Goal: Task Accomplishment & Management: Manage account settings

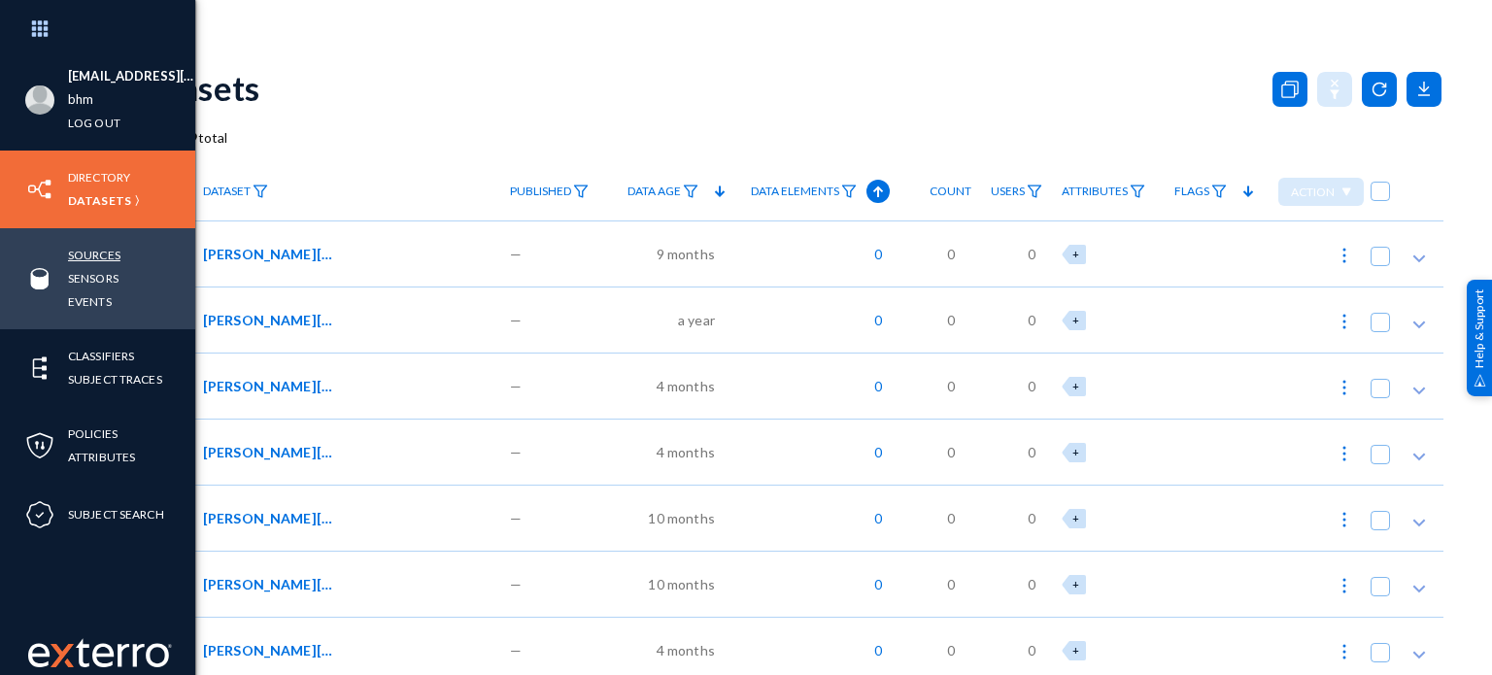
click at [109, 254] on link "Sources" at bounding box center [94, 255] width 52 height 22
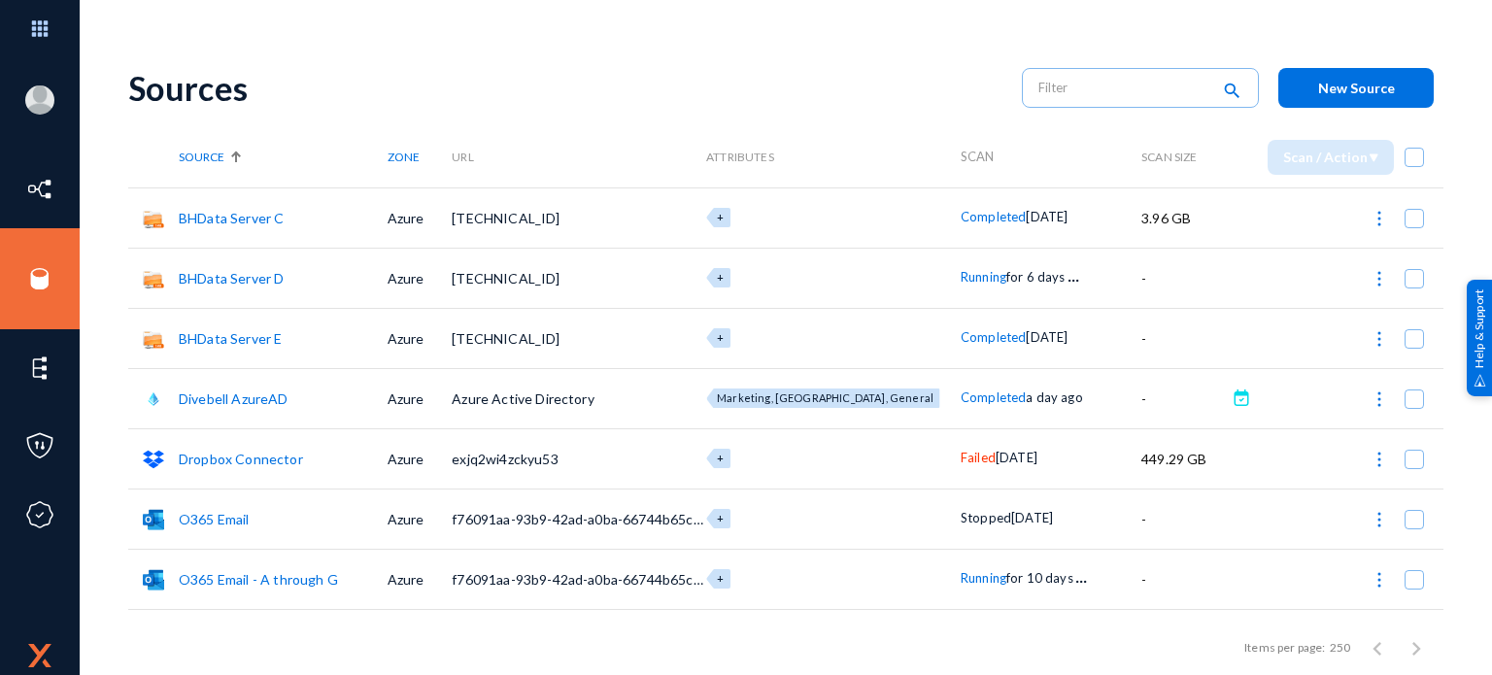
click at [933, 99] on div "Sources" at bounding box center [565, 88] width 874 height 40
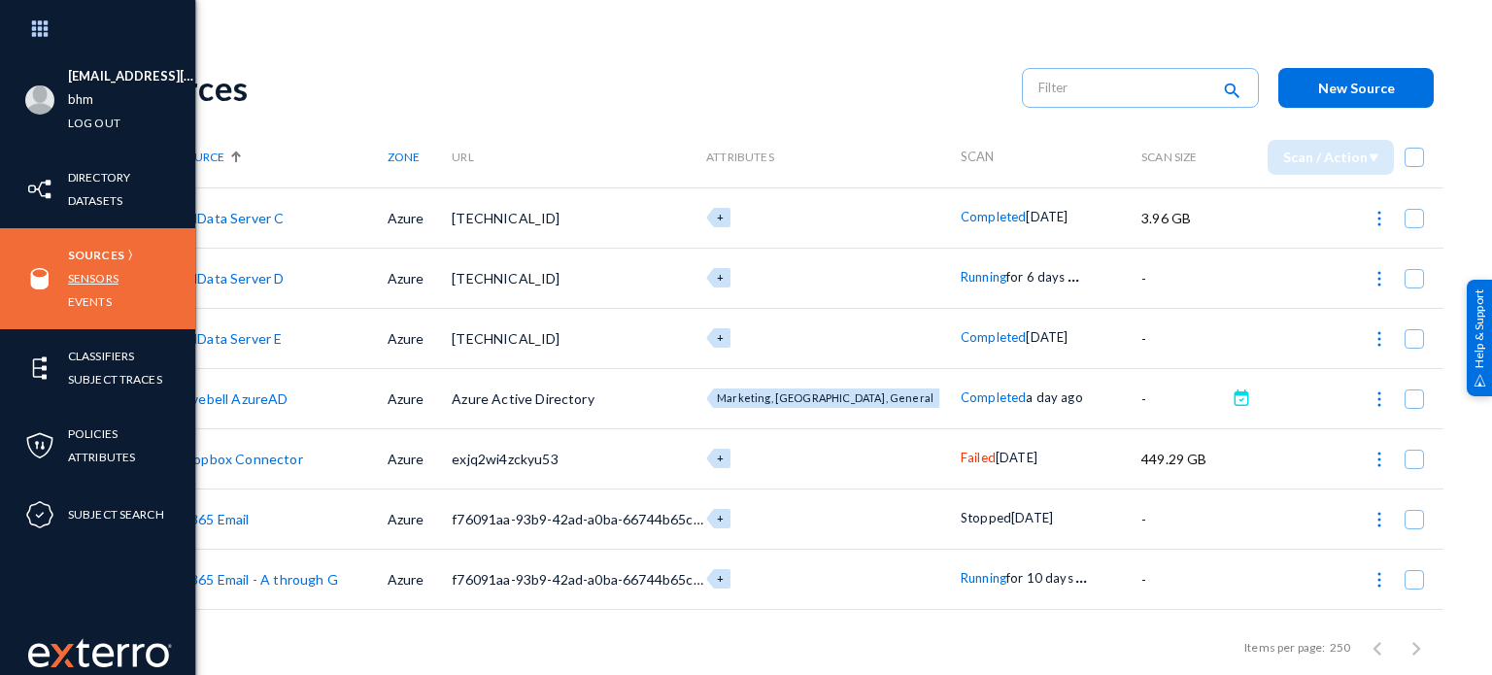
click at [93, 276] on link "Sensors" at bounding box center [93, 278] width 51 height 22
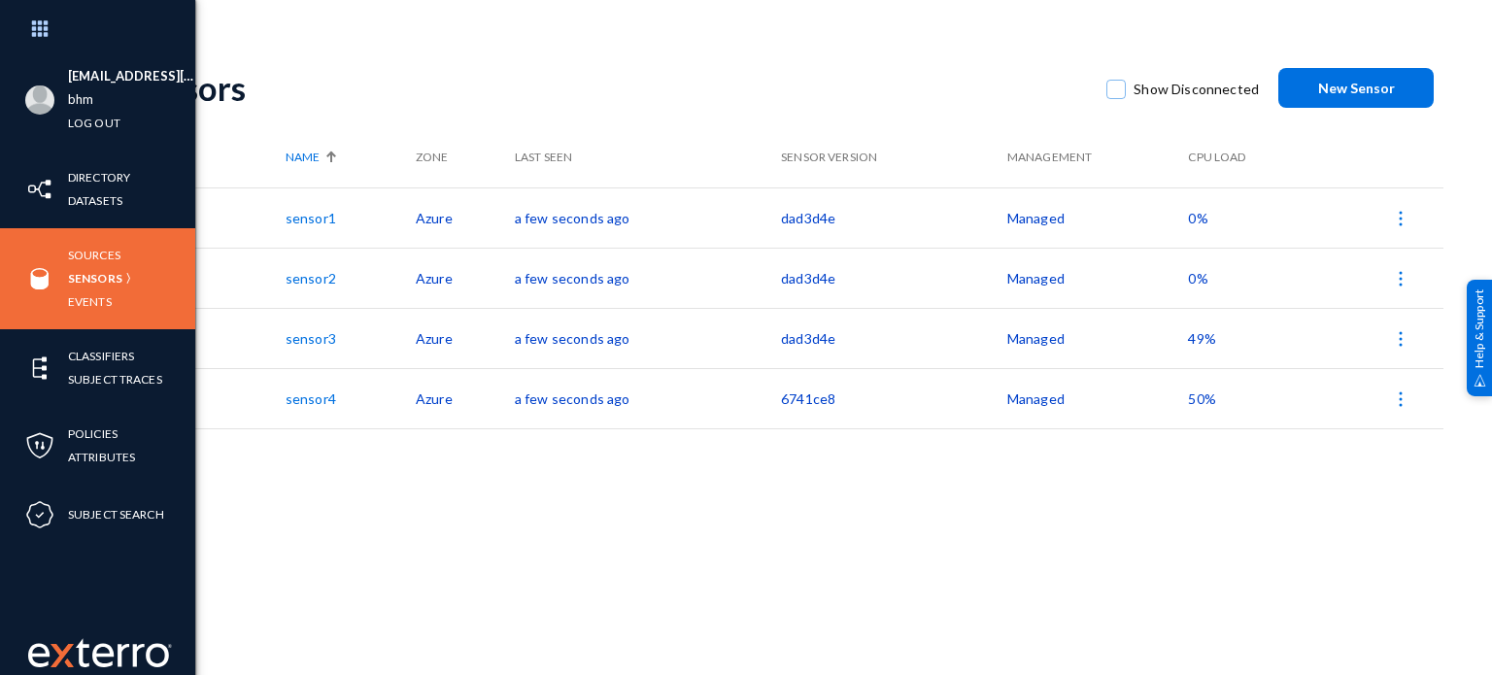
click at [1197, 337] on span "49%" at bounding box center [1201, 338] width 27 height 17
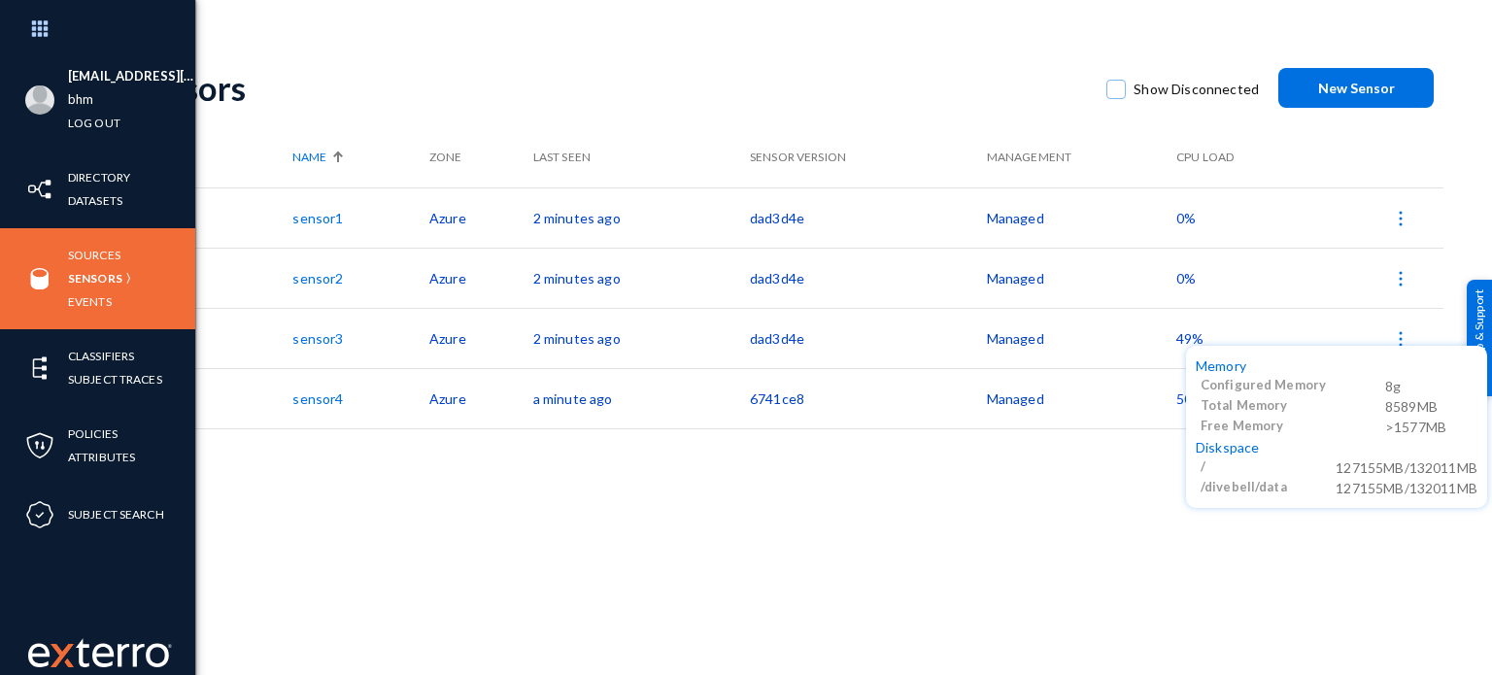
click at [1039, 533] on div at bounding box center [746, 337] width 1492 height 675
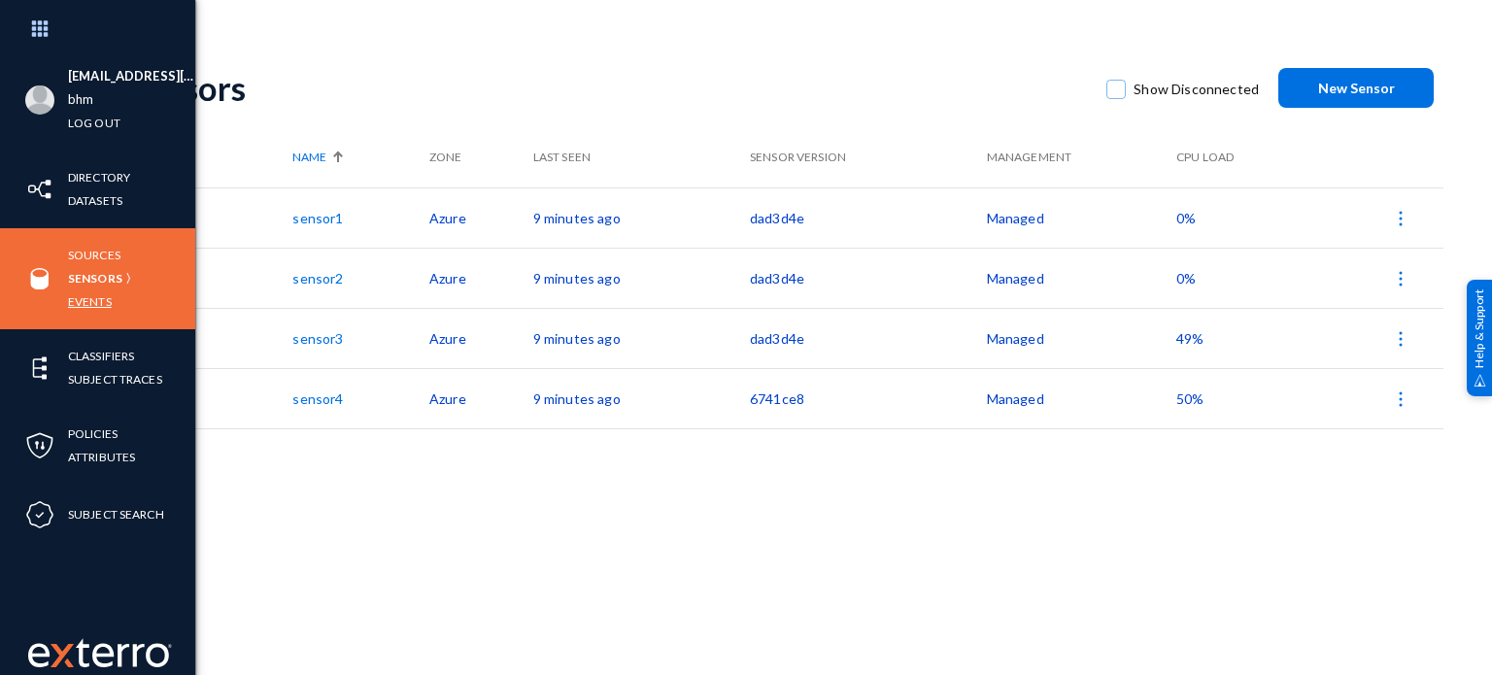
click at [104, 296] on link "Events" at bounding box center [90, 301] width 44 height 22
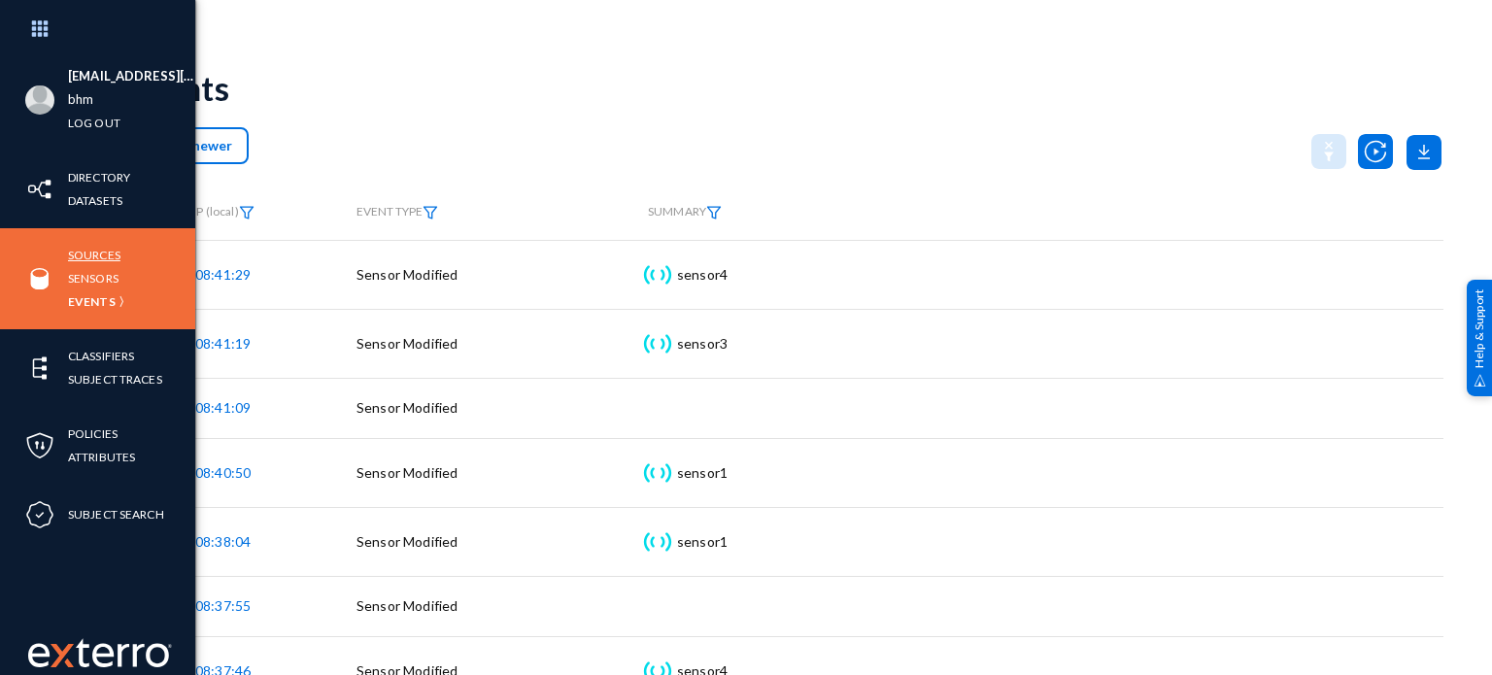
click at [88, 257] on link "Sources" at bounding box center [94, 255] width 52 height 22
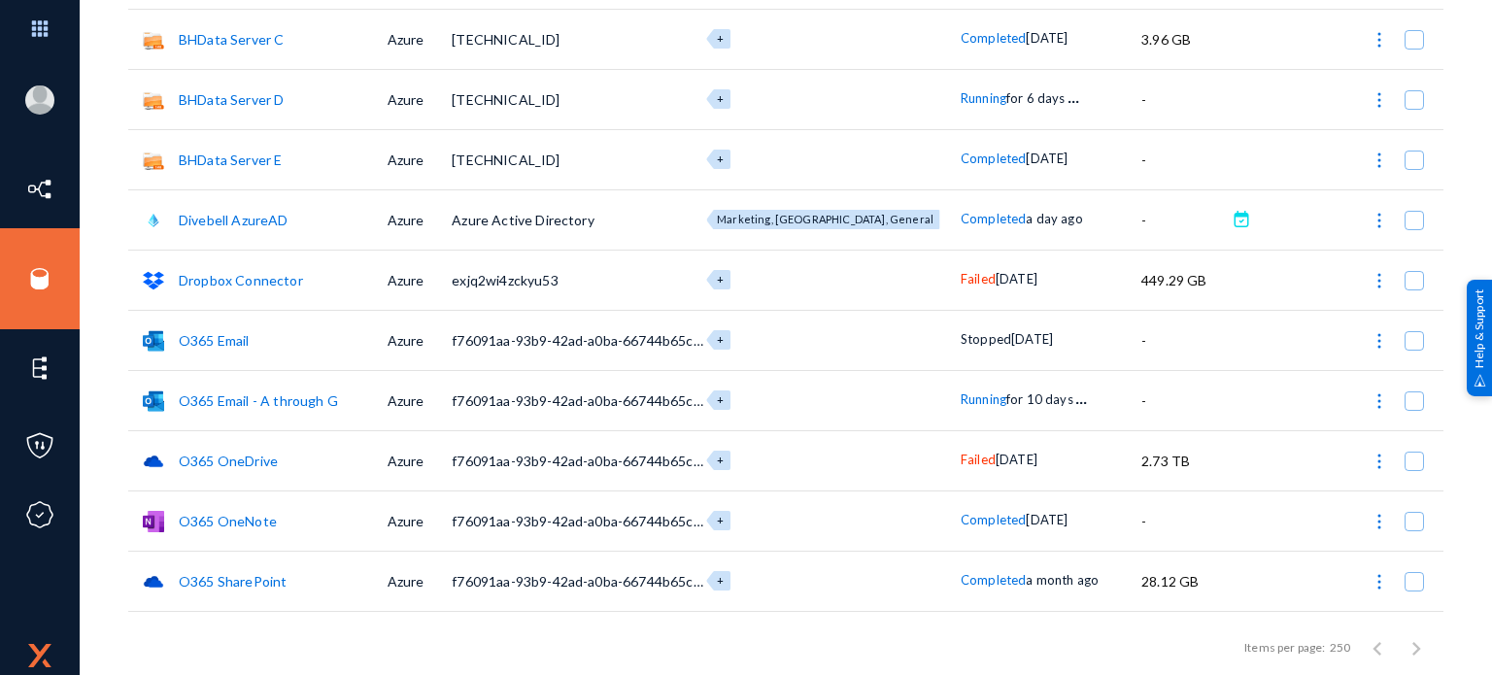
scroll to position [183, 0]
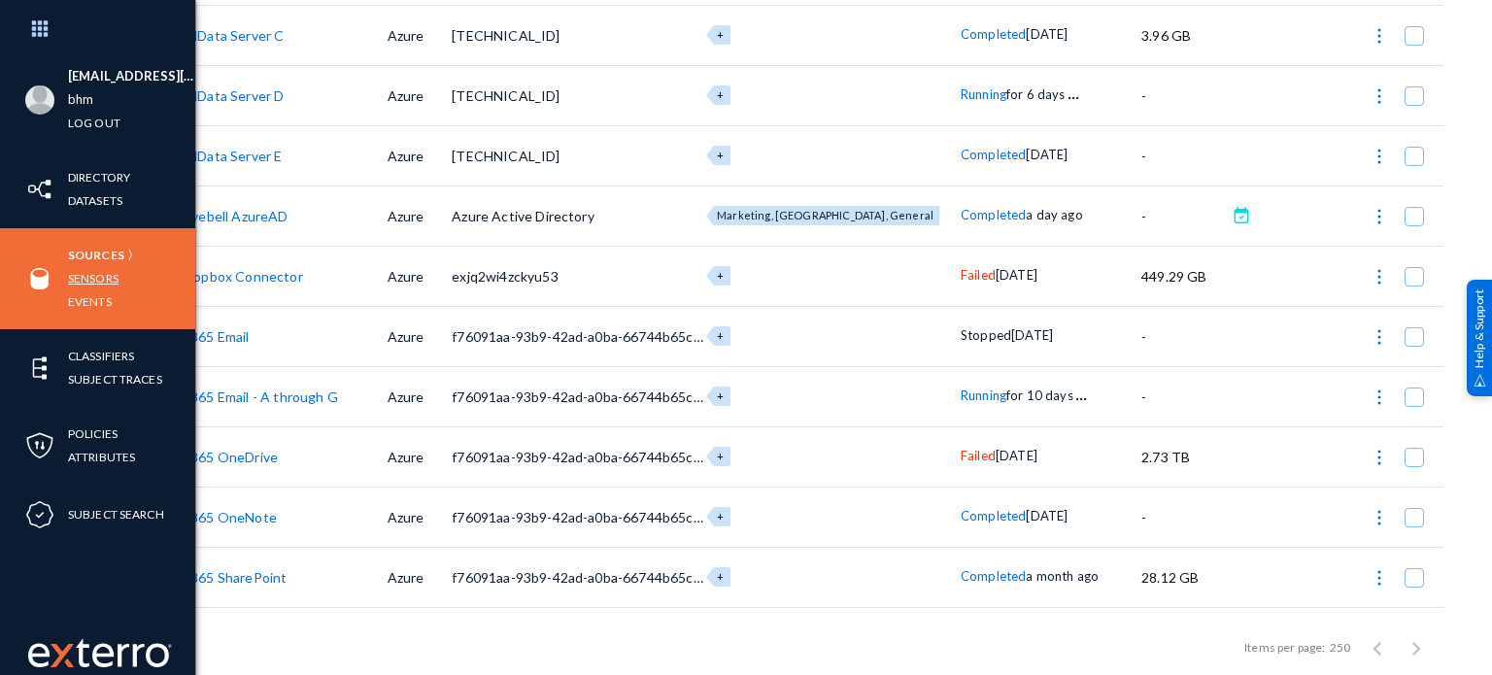
click at [105, 268] on link "Sensors" at bounding box center [93, 278] width 51 height 22
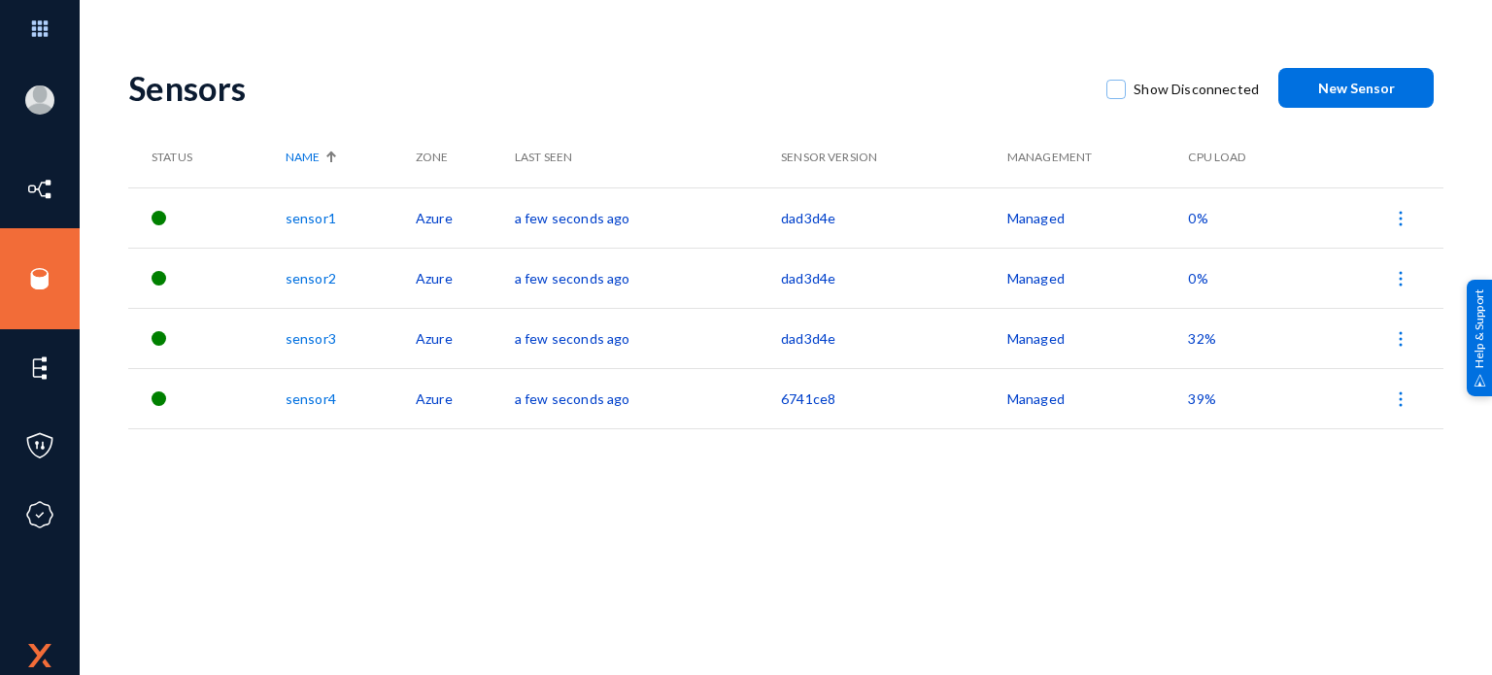
click at [322, 330] on link "sensor3" at bounding box center [311, 338] width 51 height 17
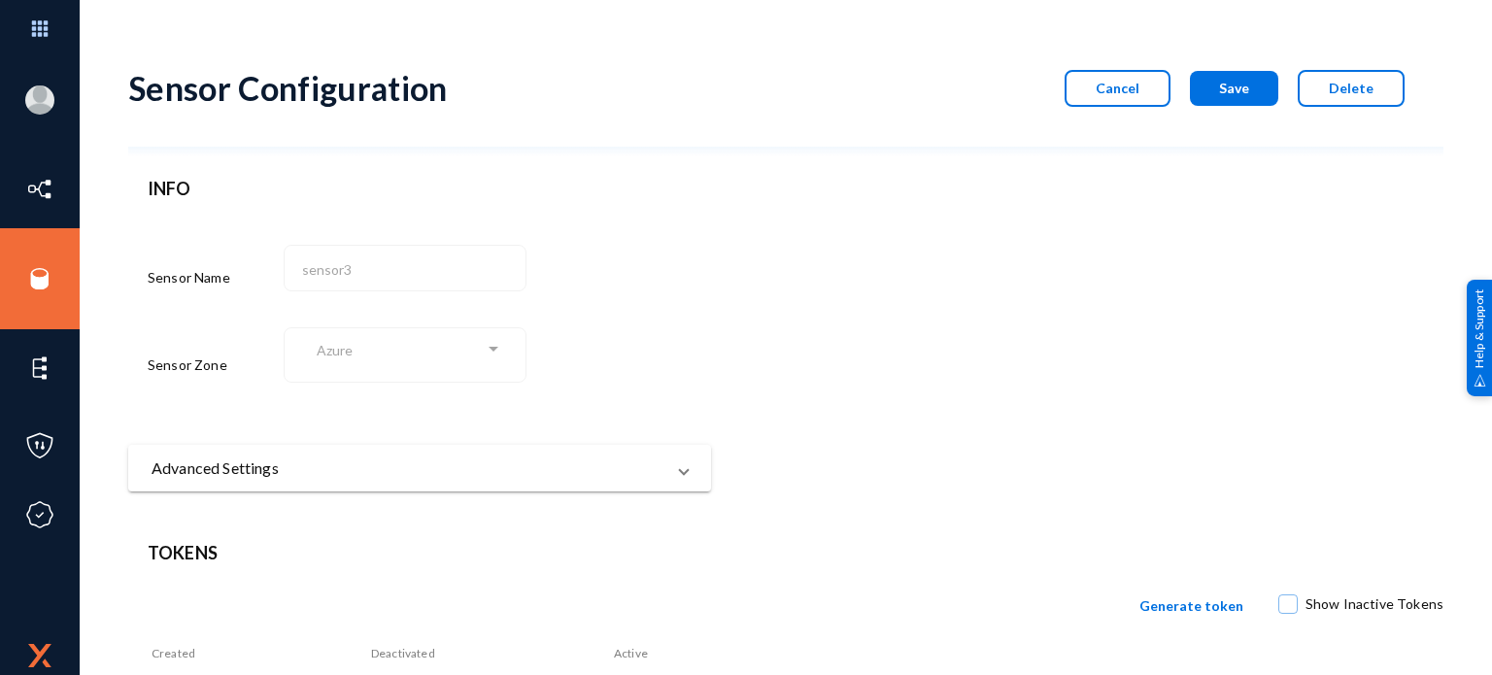
scroll to position [136, 0]
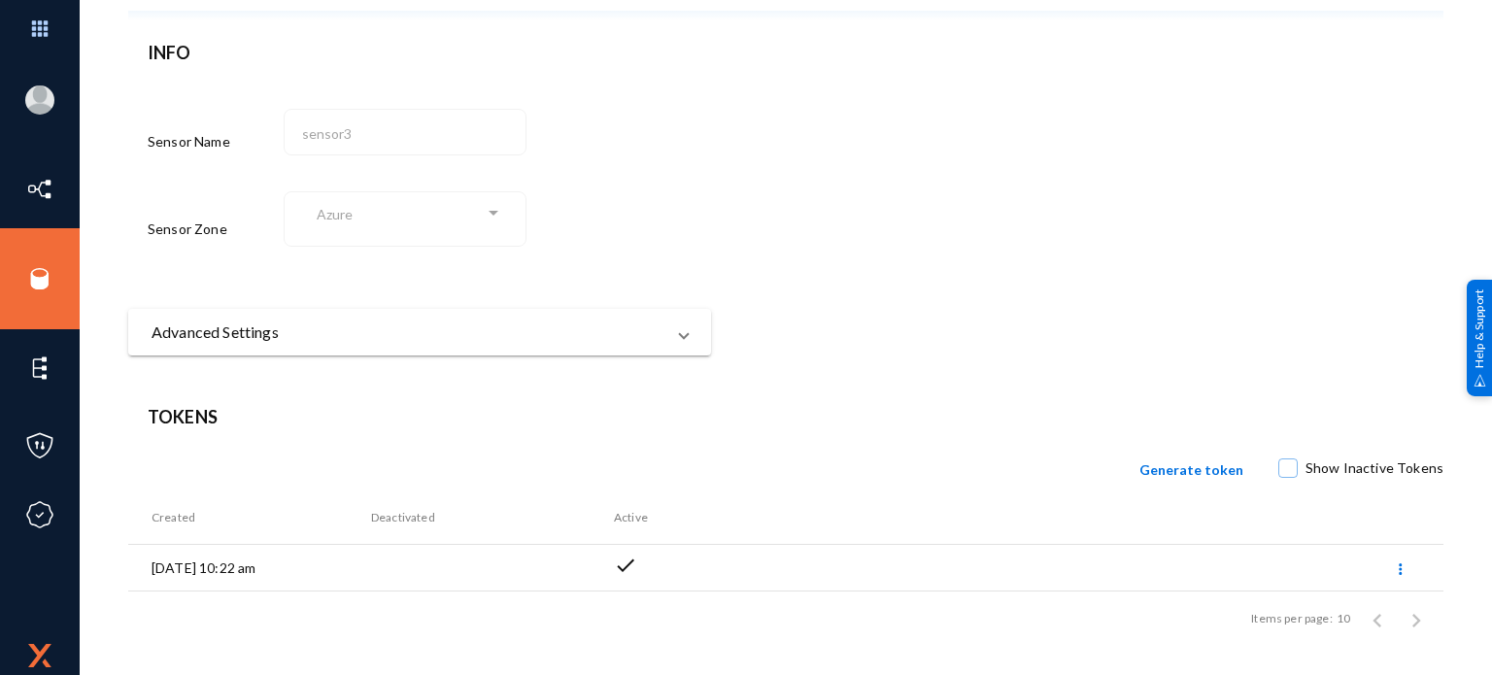
click at [948, 253] on form "Sensor Configuration Cancel Save Delete INFO Sensor Name sensor3 Sensor Zone Az…" at bounding box center [785, 134] width 1315 height 443
click at [660, 349] on mat-expansion-panel-header "Advanced Settings" at bounding box center [419, 332] width 583 height 47
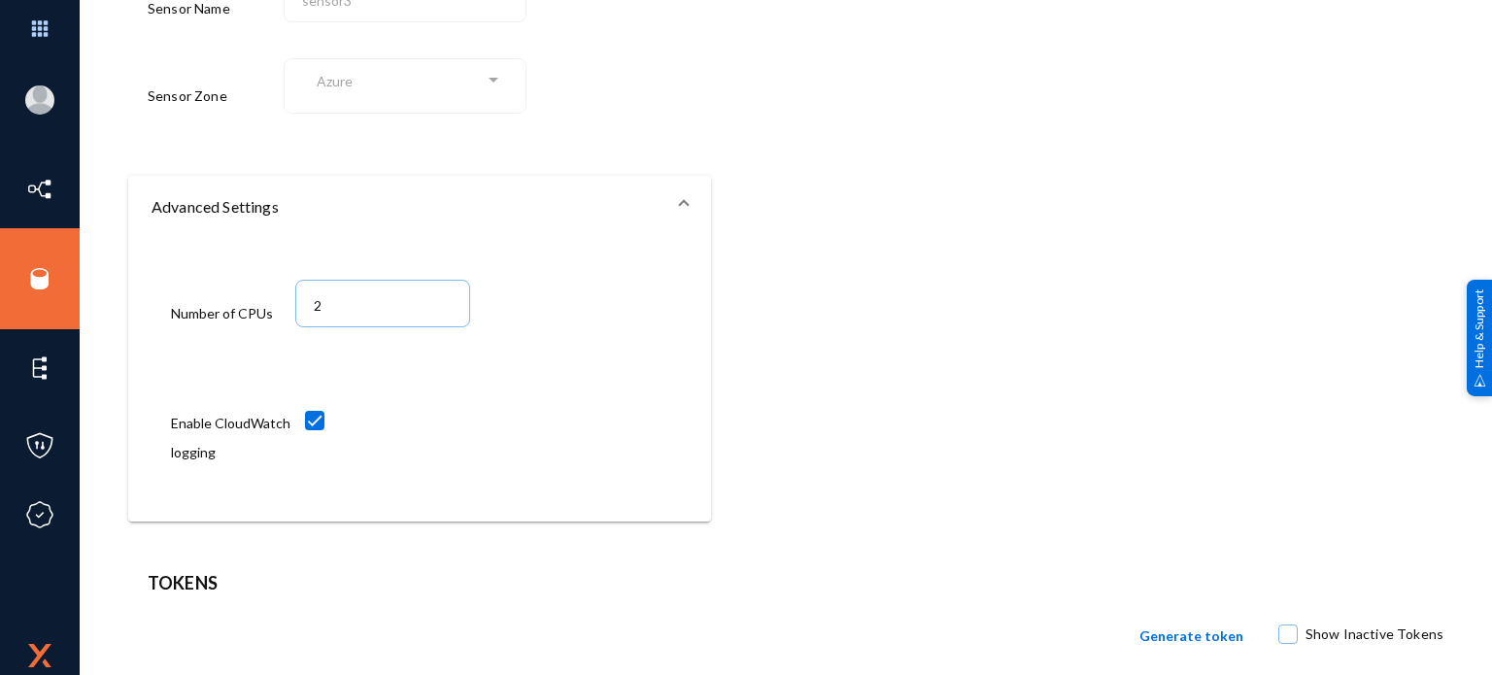
scroll to position [271, 0]
click at [346, 269] on div "Number of CPUs 2" at bounding box center [419, 301] width 497 height 93
click at [354, 295] on input "2" at bounding box center [387, 303] width 147 height 17
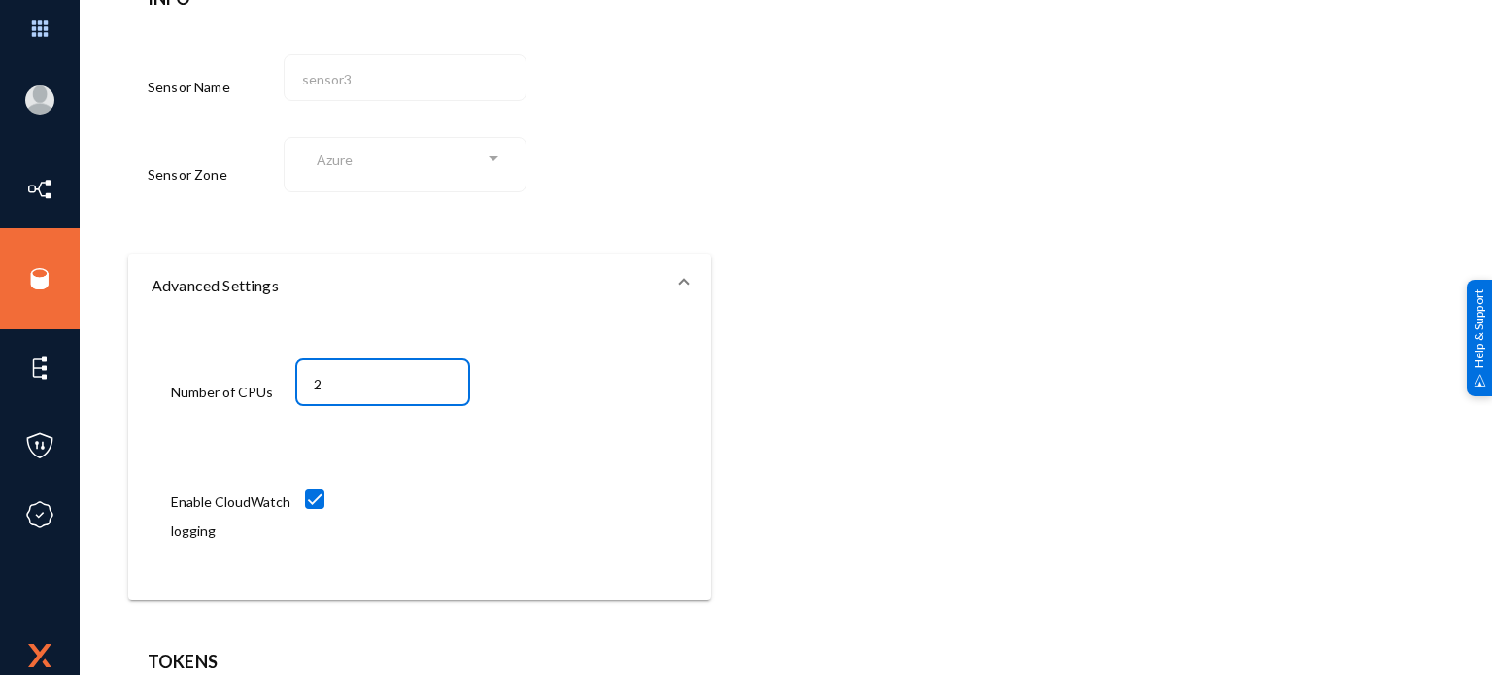
scroll to position [191, 0]
click at [1263, 531] on form "Sensor Configuration Cancel Save Delete INFO Sensor Name sensor3 Sensor Zone Az…" at bounding box center [785, 228] width 1315 height 742
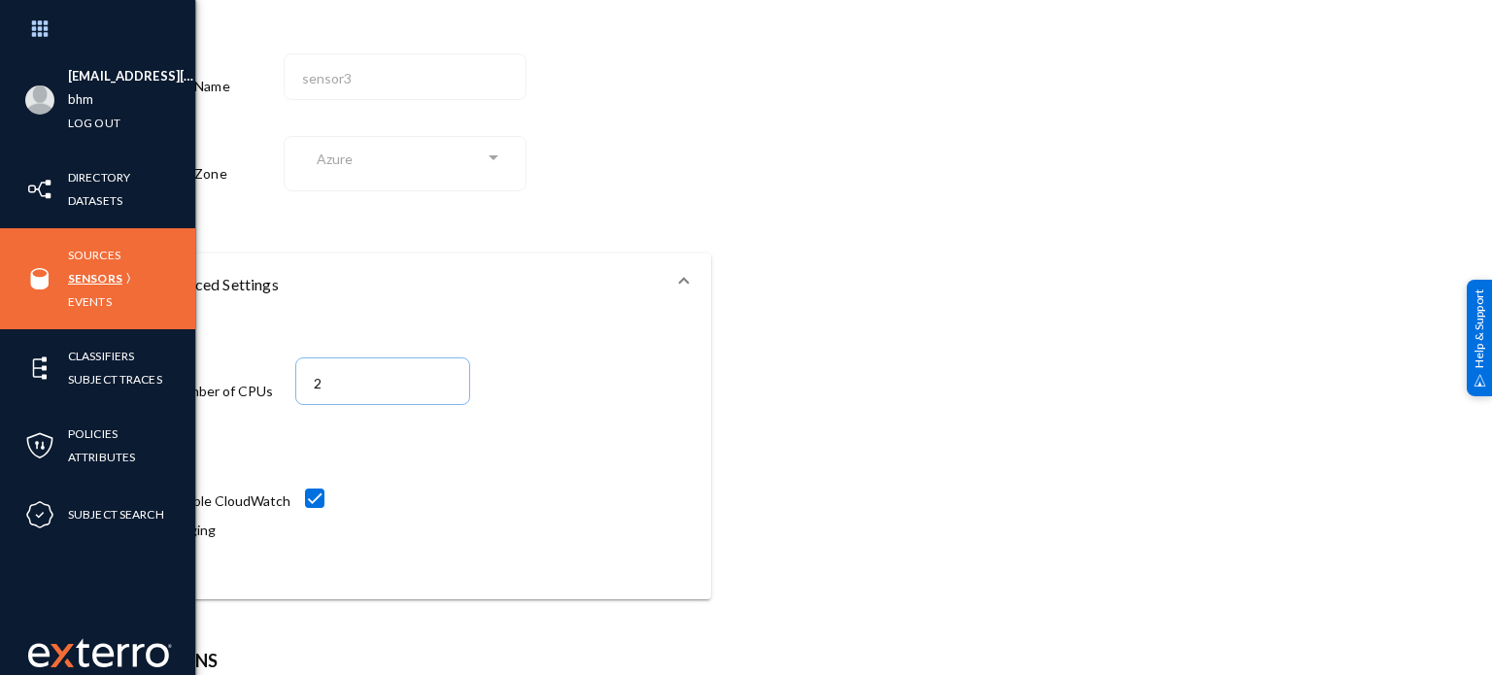
click at [106, 267] on link "Sensors" at bounding box center [95, 278] width 54 height 22
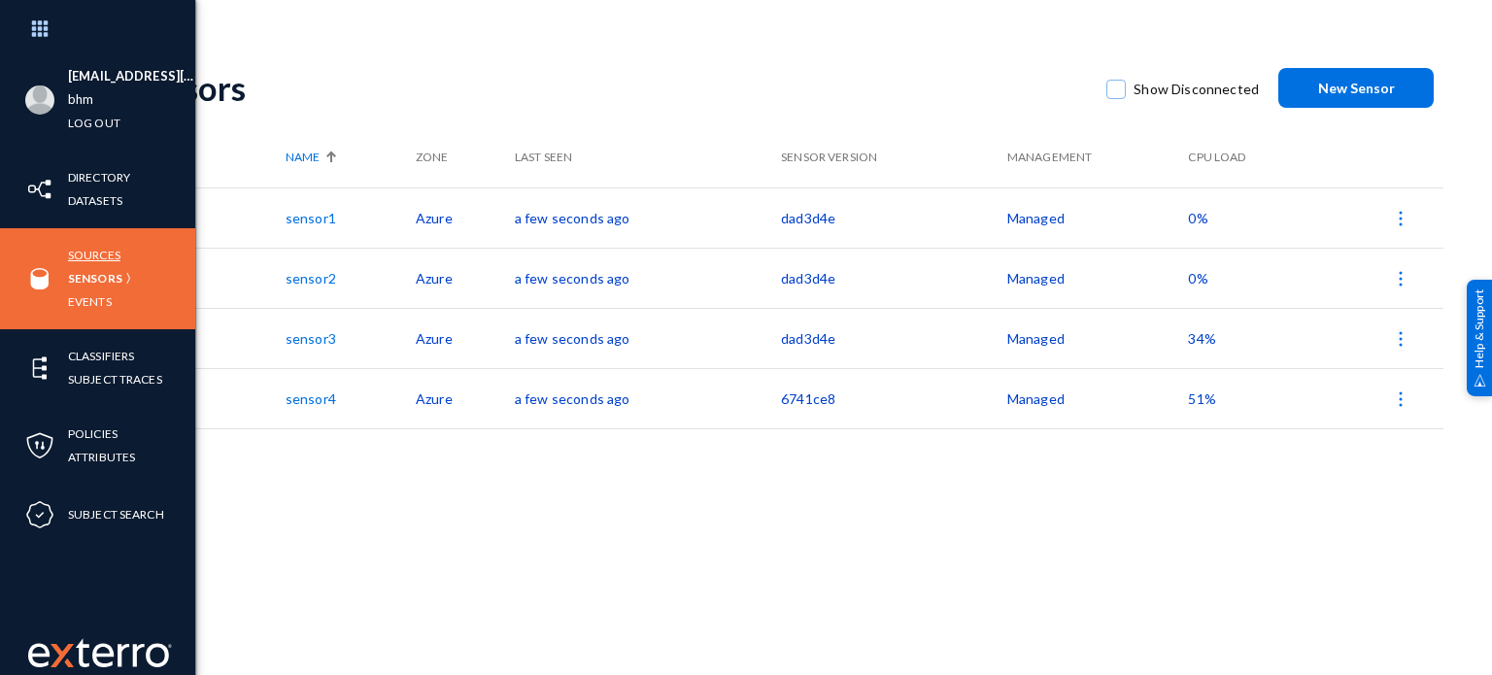
click at [105, 247] on link "Sources" at bounding box center [94, 255] width 52 height 22
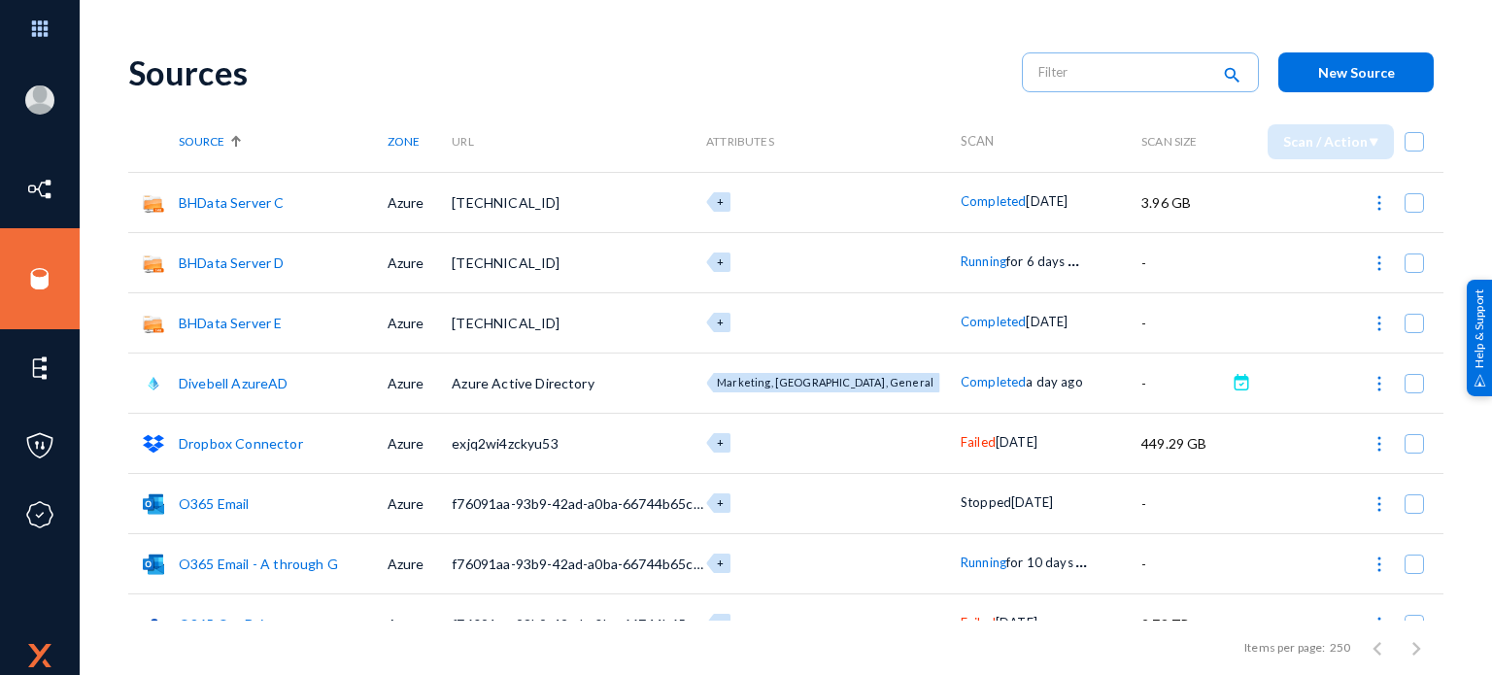
scroll to position [19, 0]
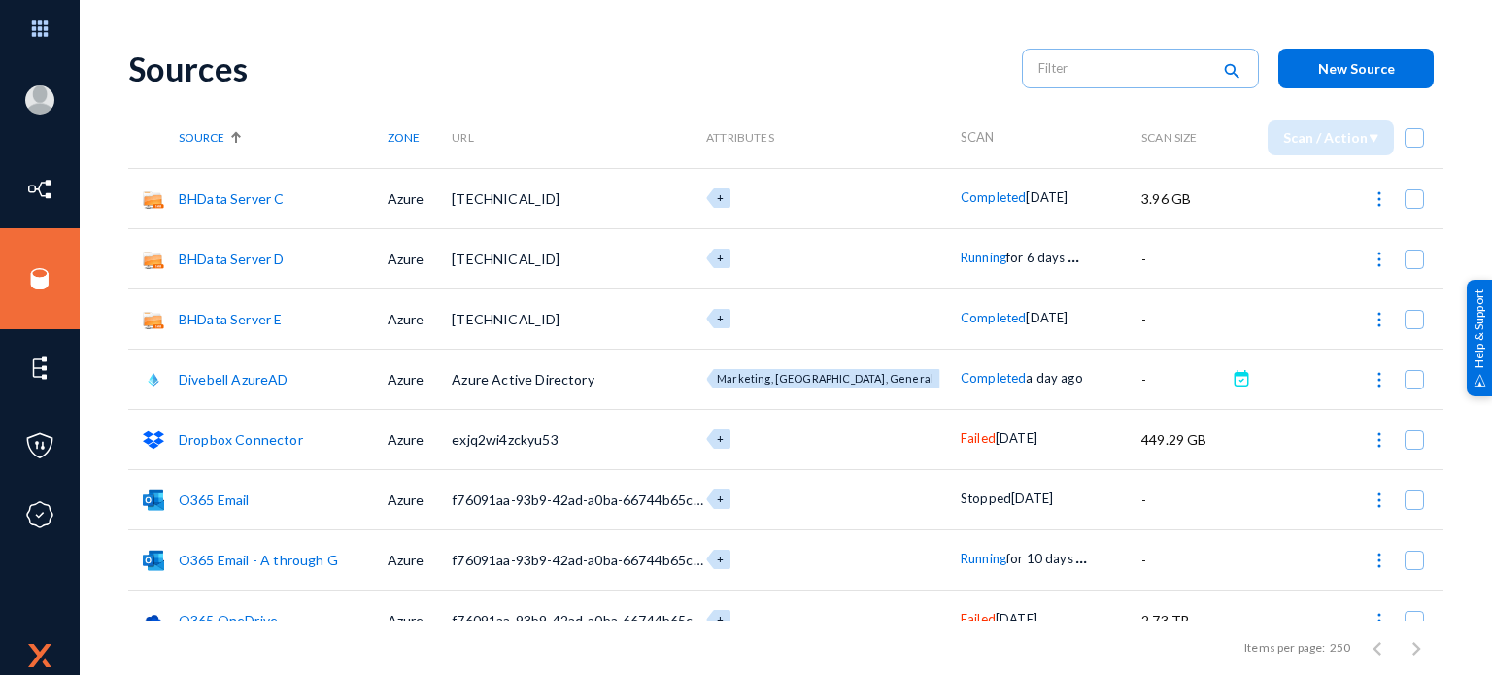
click at [970, 256] on span "Running" at bounding box center [984, 258] width 46 height 16
click at [1121, 263] on div at bounding box center [746, 337] width 1492 height 675
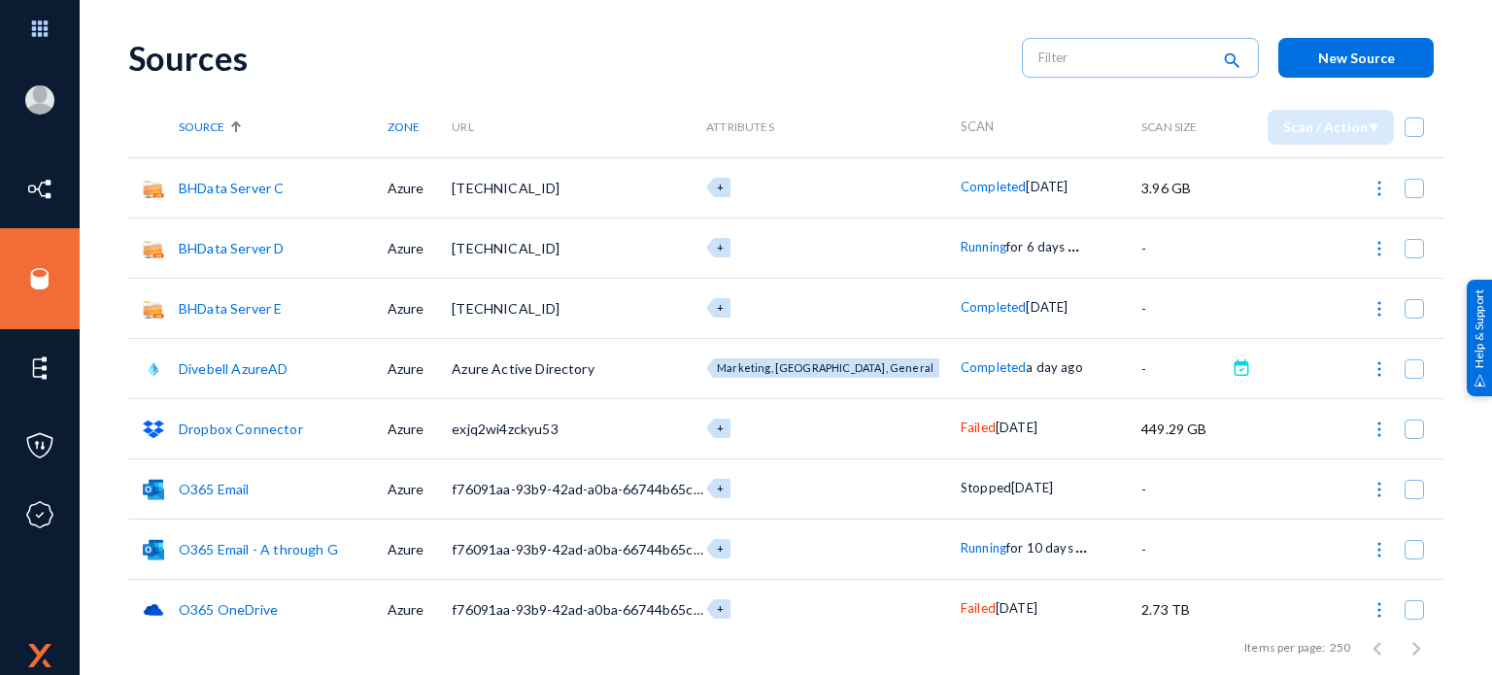
scroll to position [31, 0]
click at [965, 539] on span "Running" at bounding box center [984, 547] width 46 height 16
click at [941, 53] on div at bounding box center [746, 337] width 1492 height 675
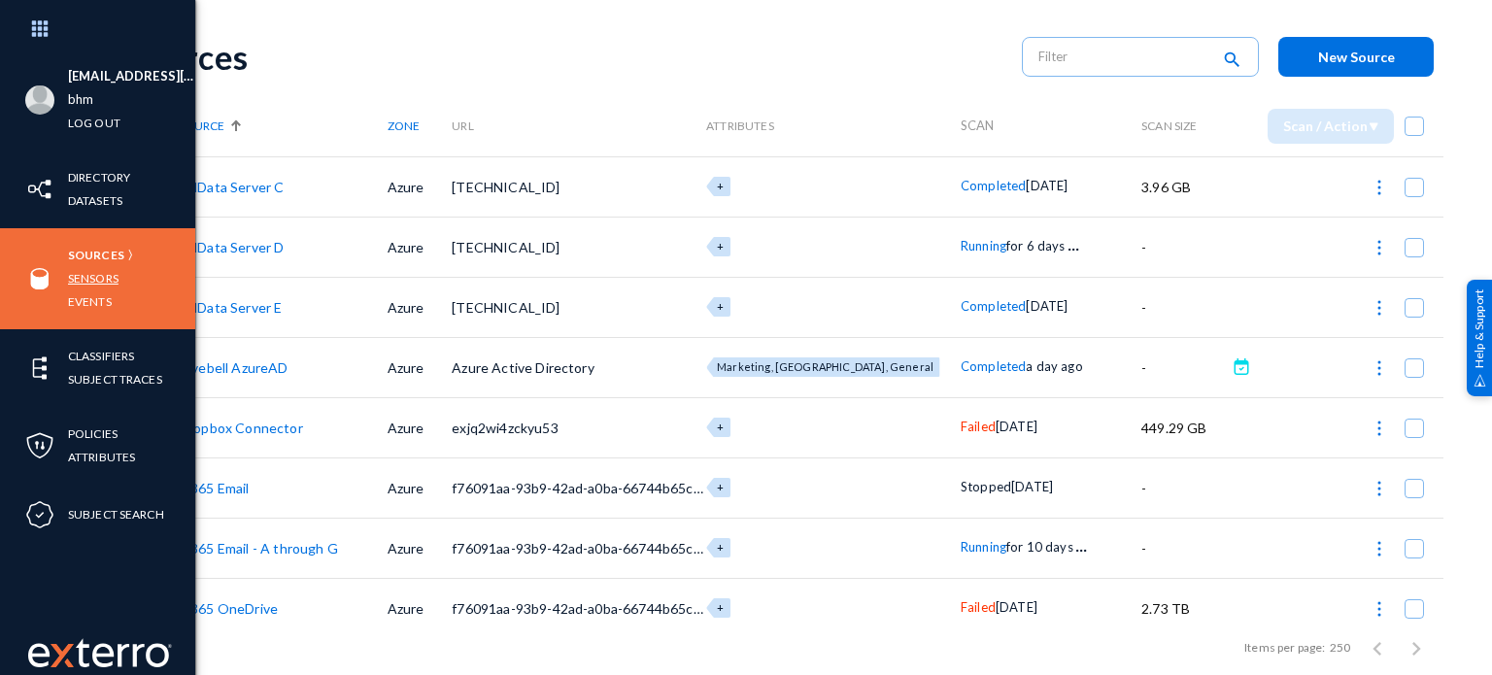
click at [91, 269] on link "Sensors" at bounding box center [93, 278] width 51 height 22
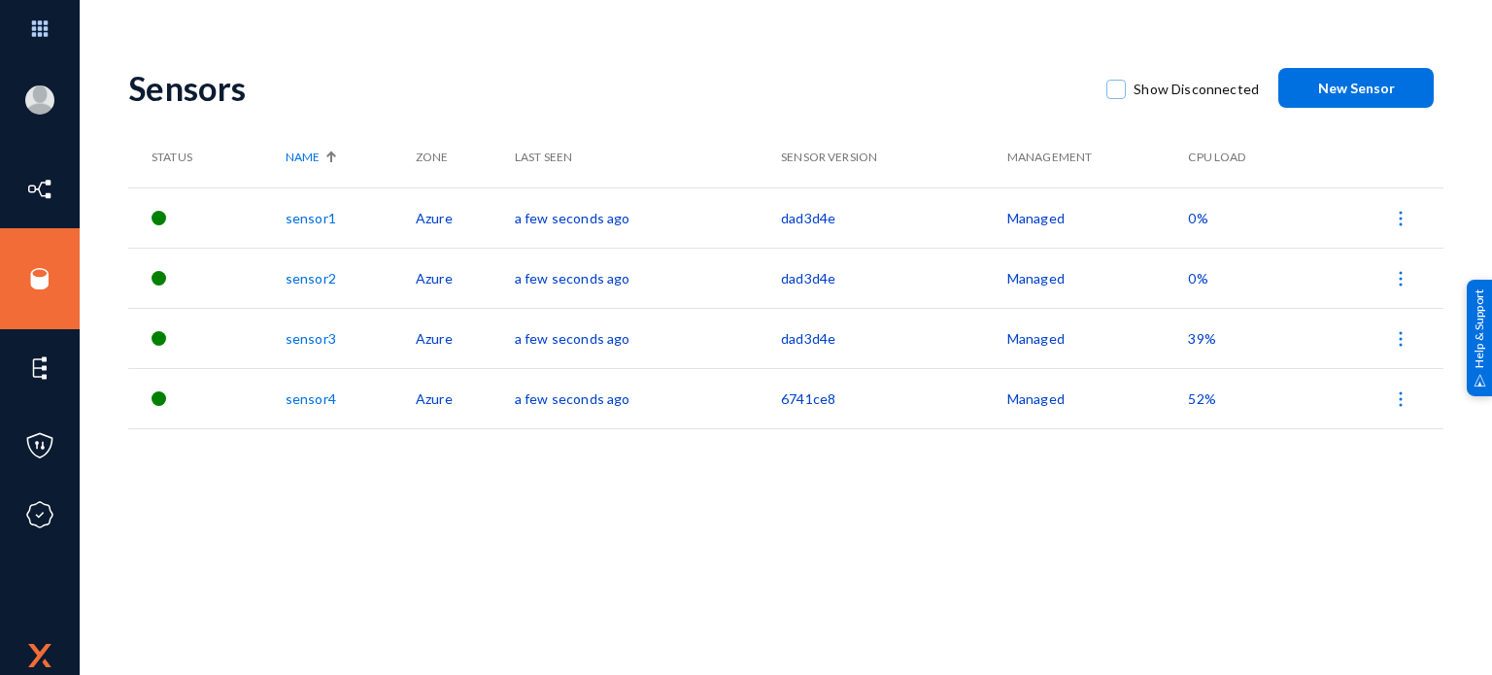
click at [329, 215] on link "sensor1" at bounding box center [311, 218] width 51 height 17
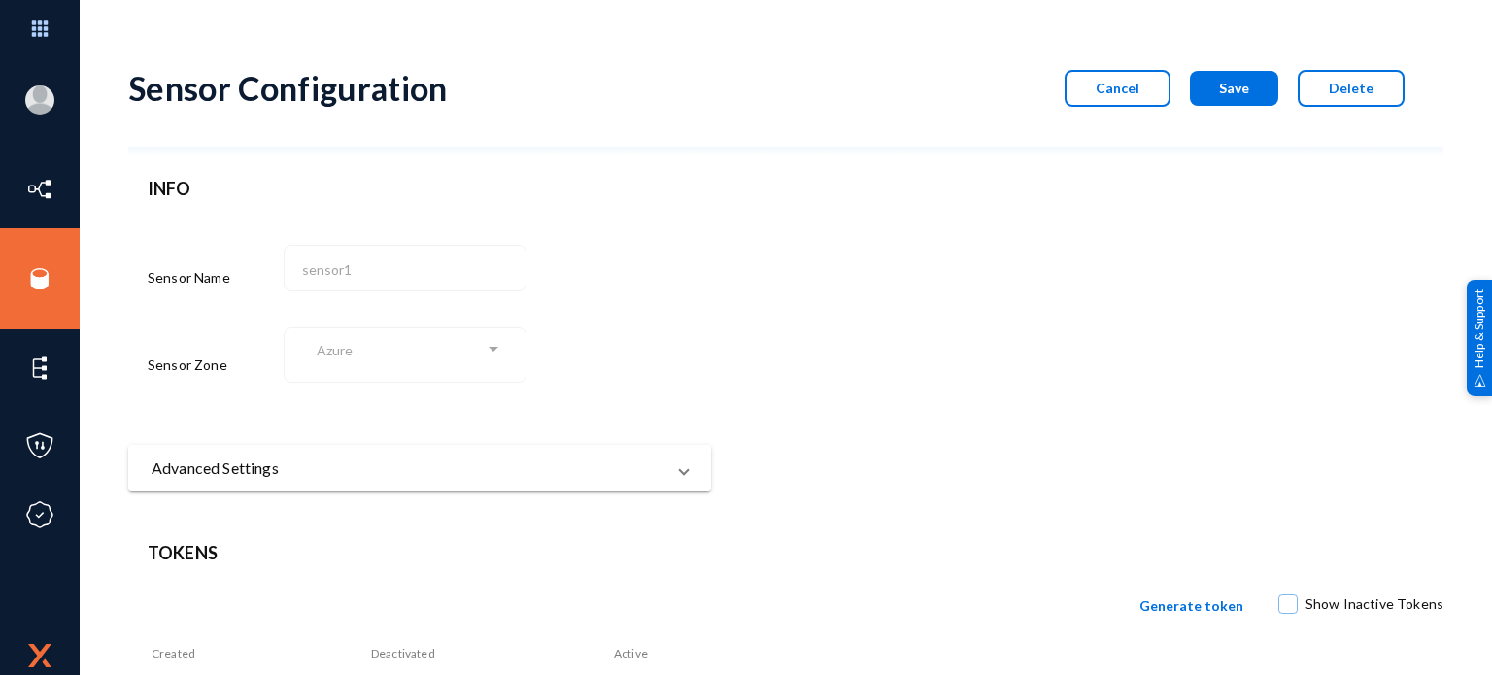
click at [405, 462] on mat-panel-title "Advanced Settings" at bounding box center [408, 468] width 513 height 23
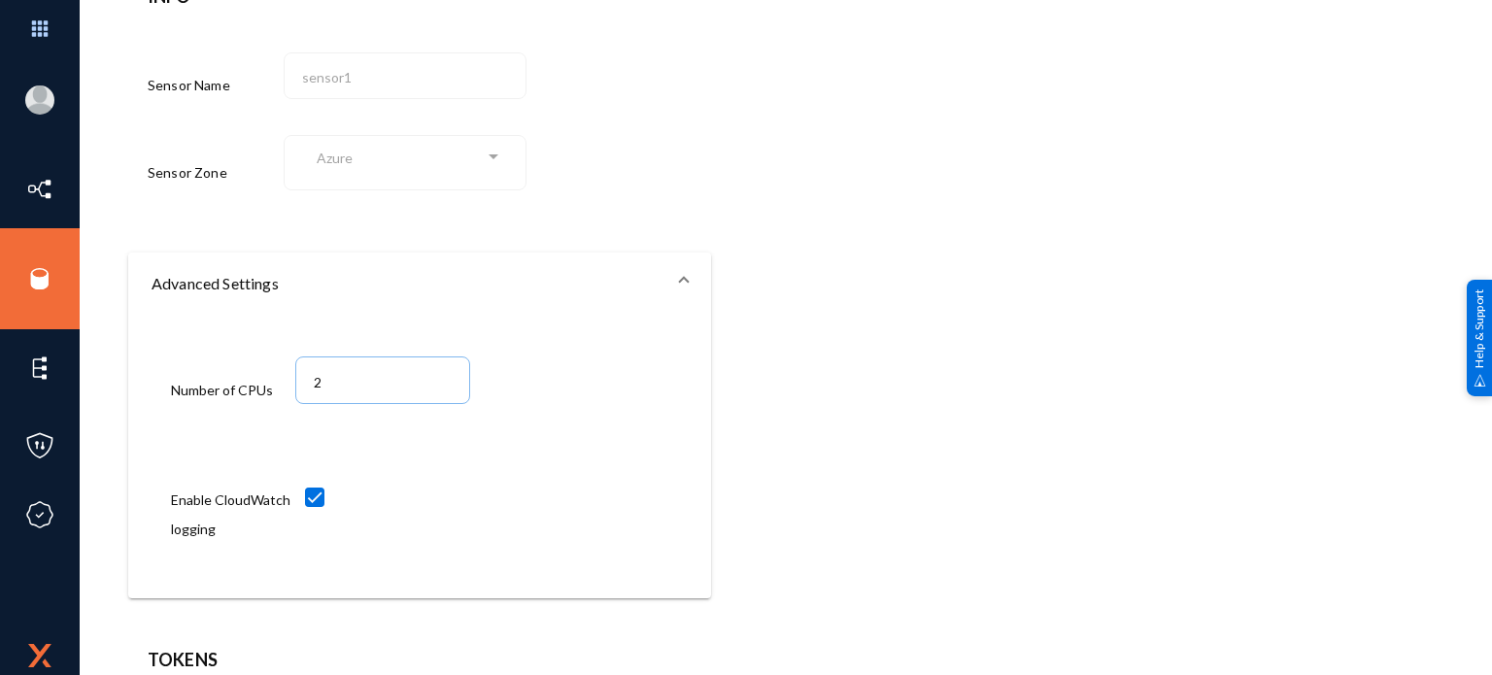
scroll to position [194, 0]
click at [683, 282] on span at bounding box center [684, 281] width 8 height 23
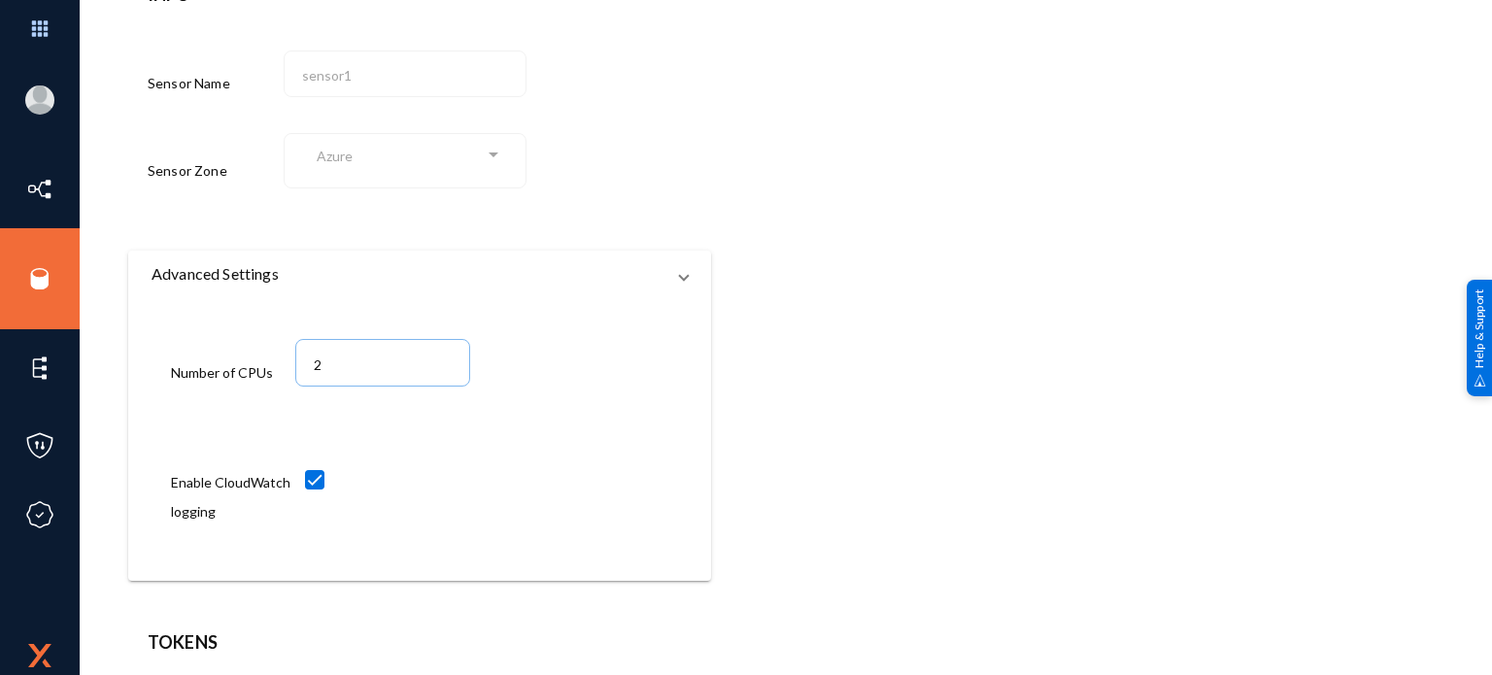
scroll to position [136, 0]
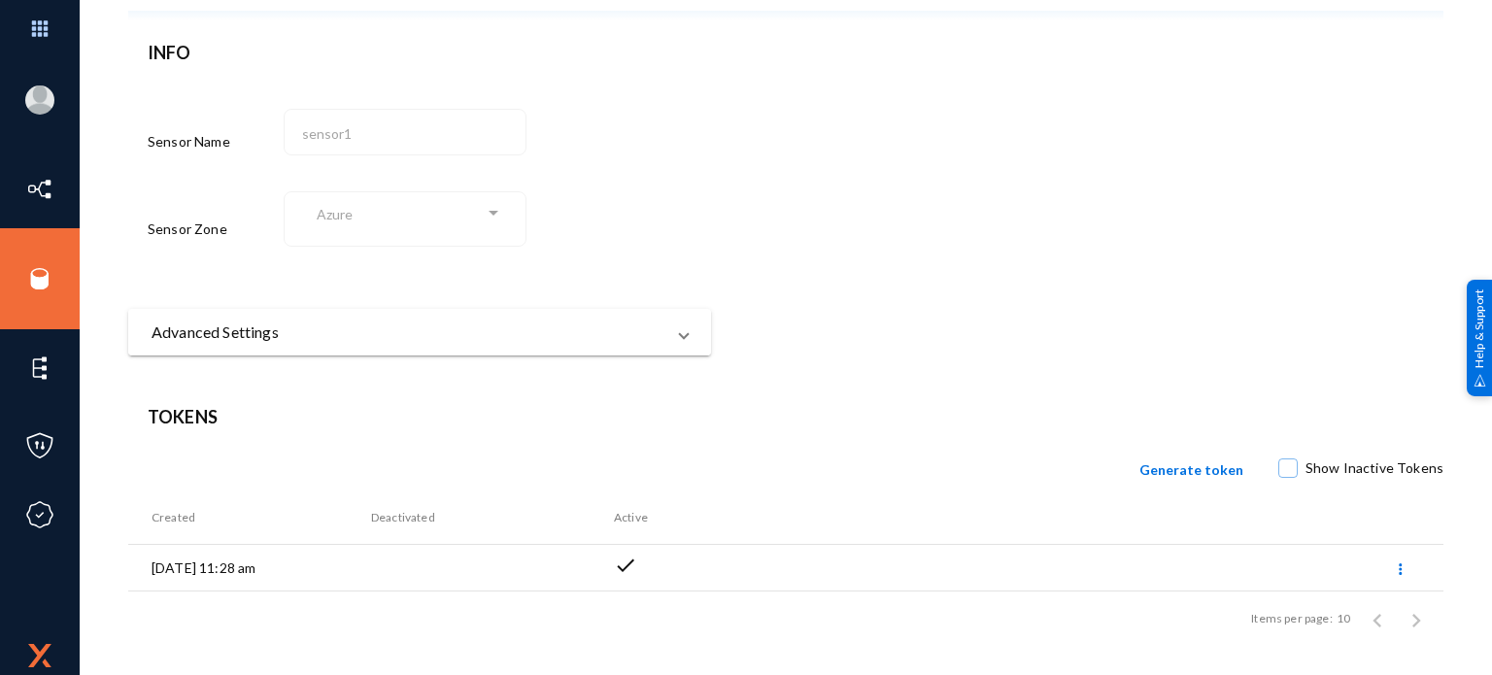
click at [664, 325] on mat-panel-title "Advanced Settings" at bounding box center [408, 332] width 513 height 23
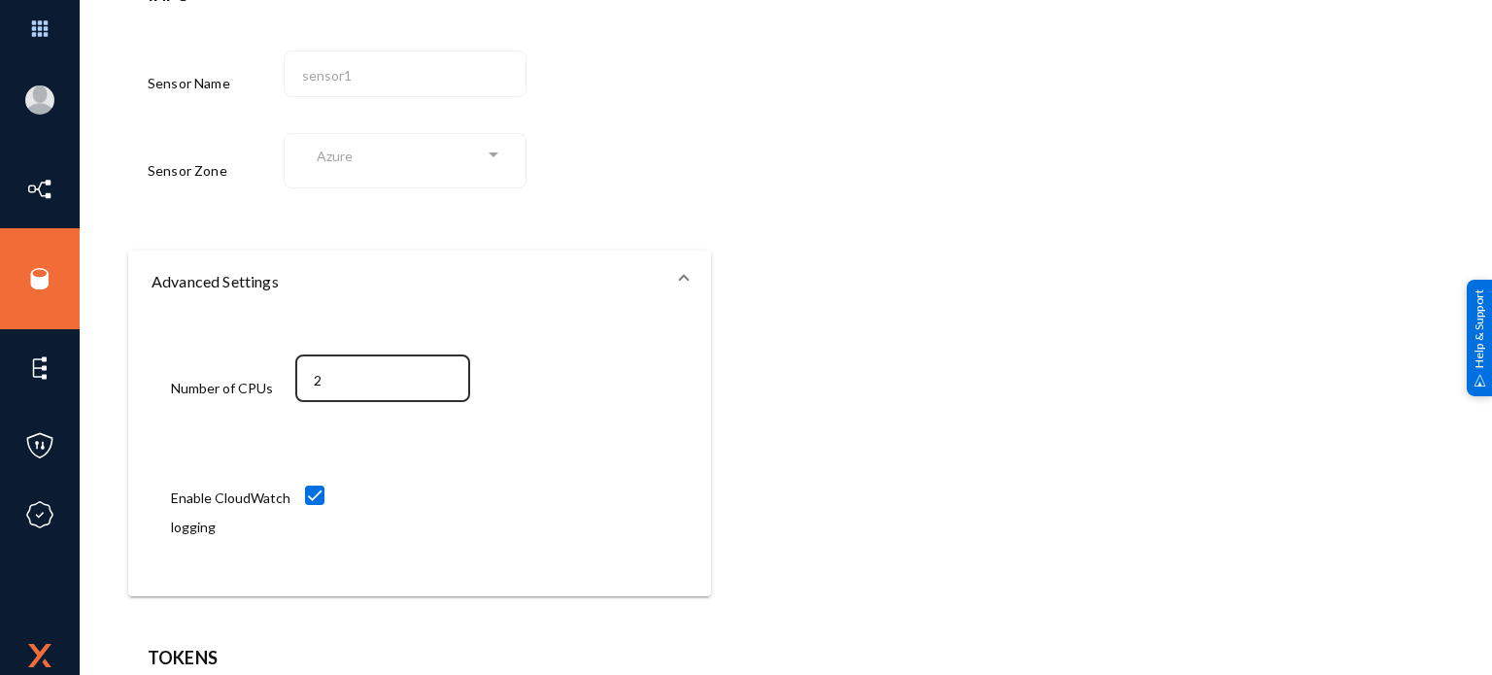
click at [400, 384] on input "2" at bounding box center [387, 380] width 147 height 17
type input "4"
click at [945, 351] on form "Sensor Configuration Cancel Save Delete INFO Sensor Name sensor1 Sensor Zone Az…" at bounding box center [785, 225] width 1315 height 742
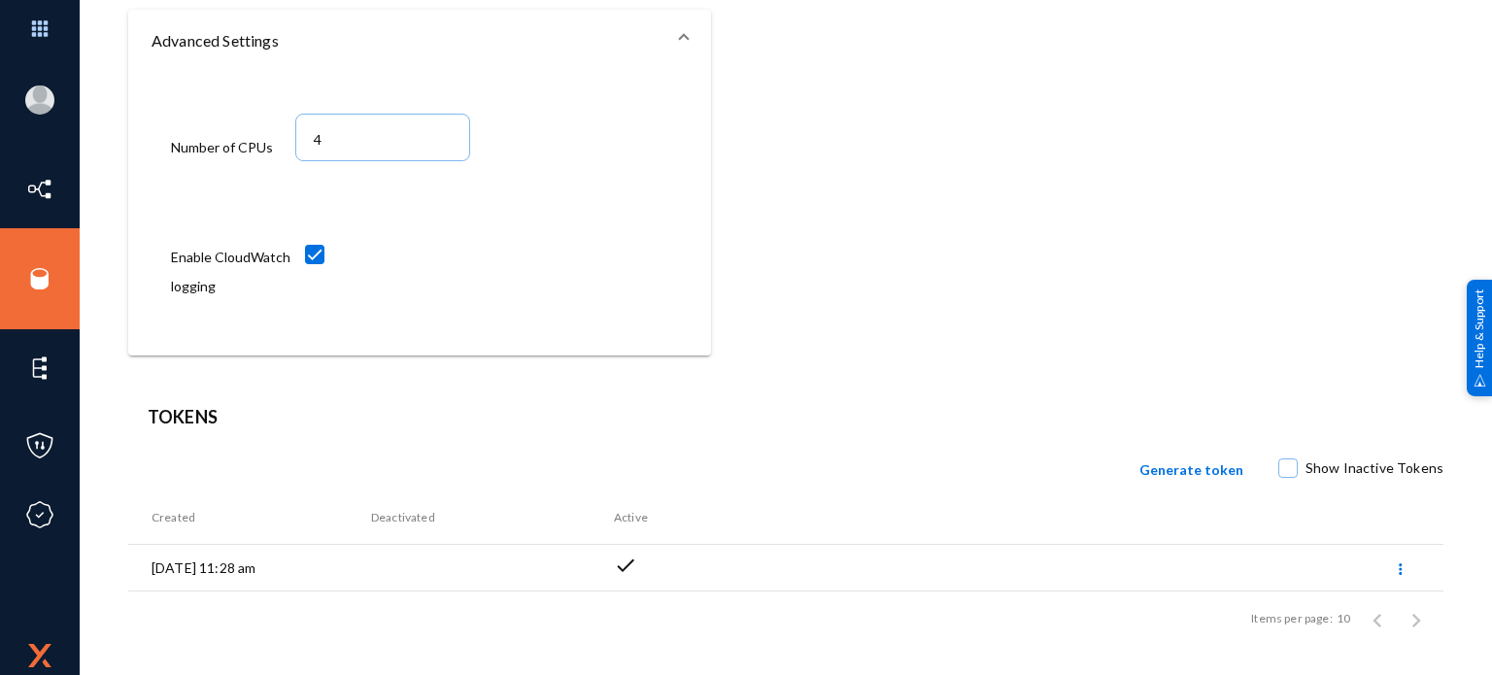
scroll to position [0, 0]
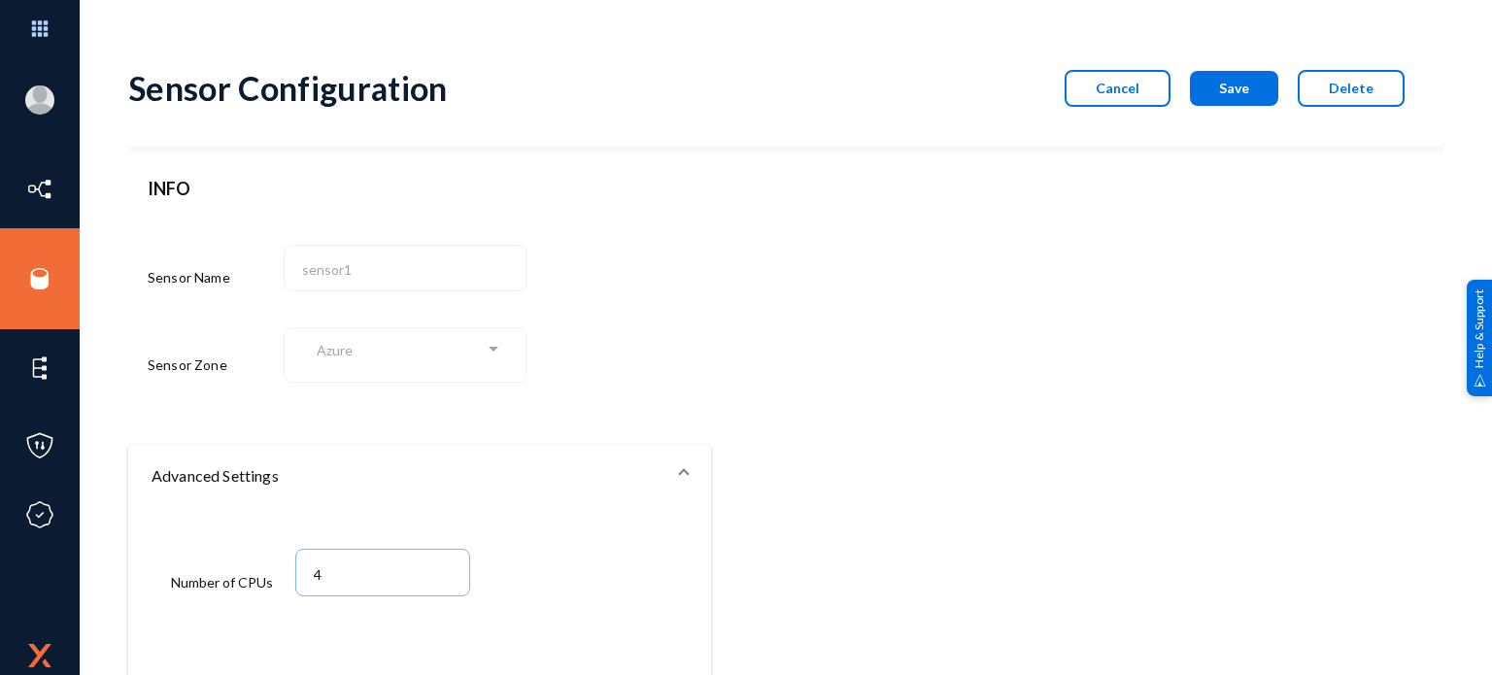
click at [1212, 96] on button "Save" at bounding box center [1234, 88] width 88 height 35
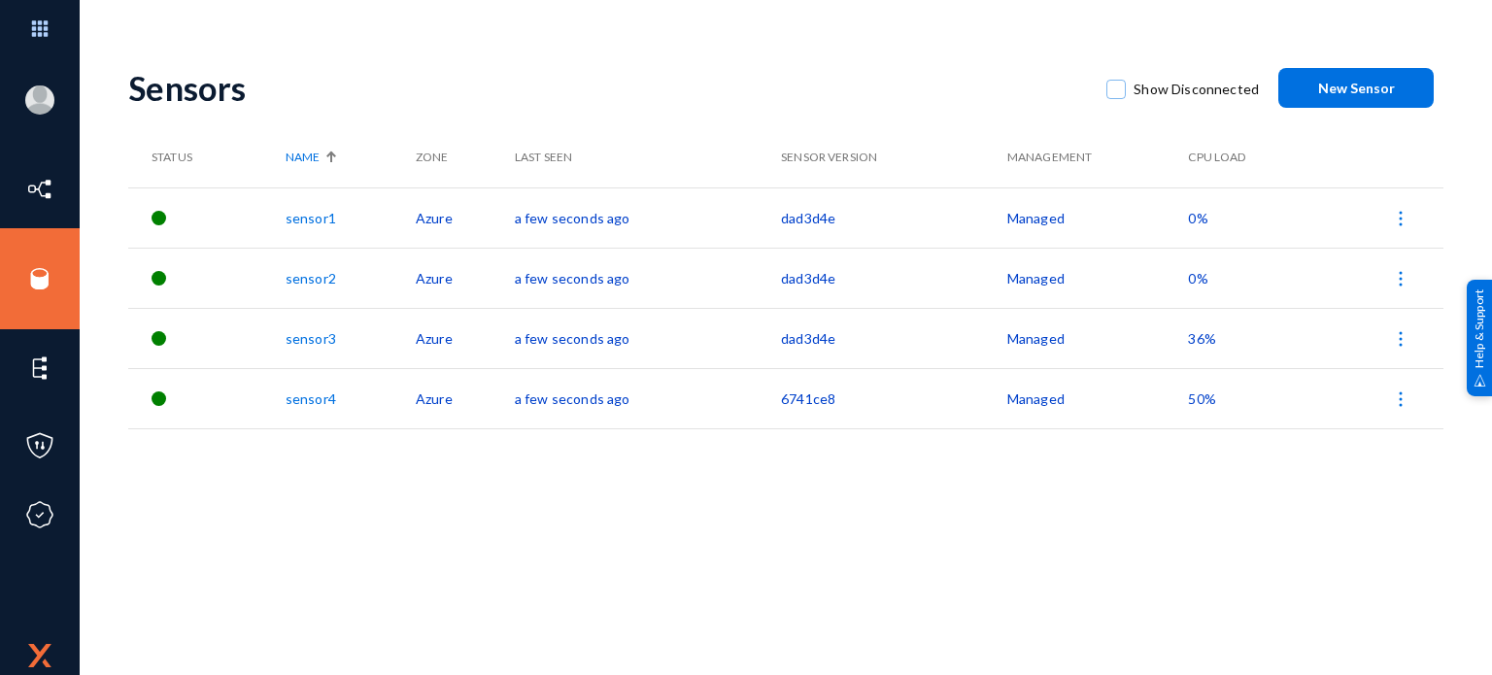
click at [319, 395] on link "sensor4" at bounding box center [311, 398] width 51 height 17
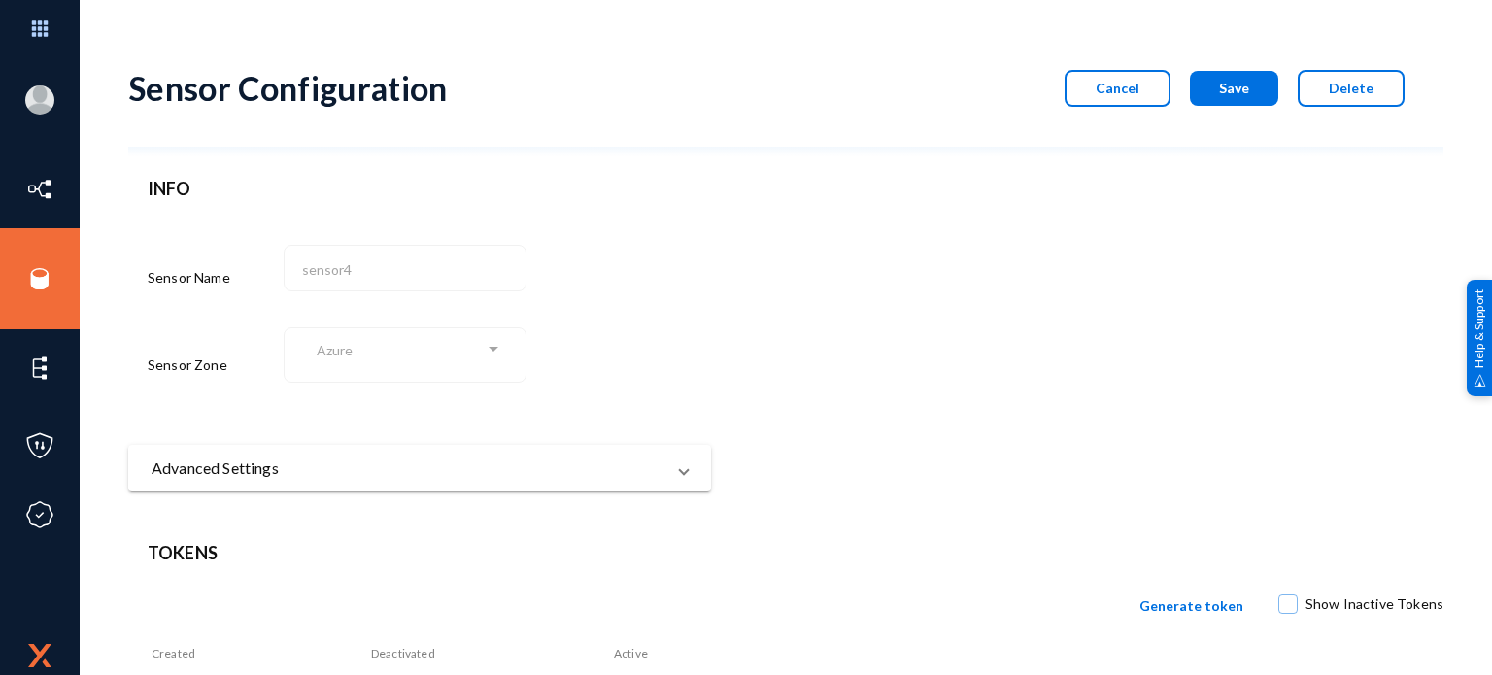
scroll to position [136, 0]
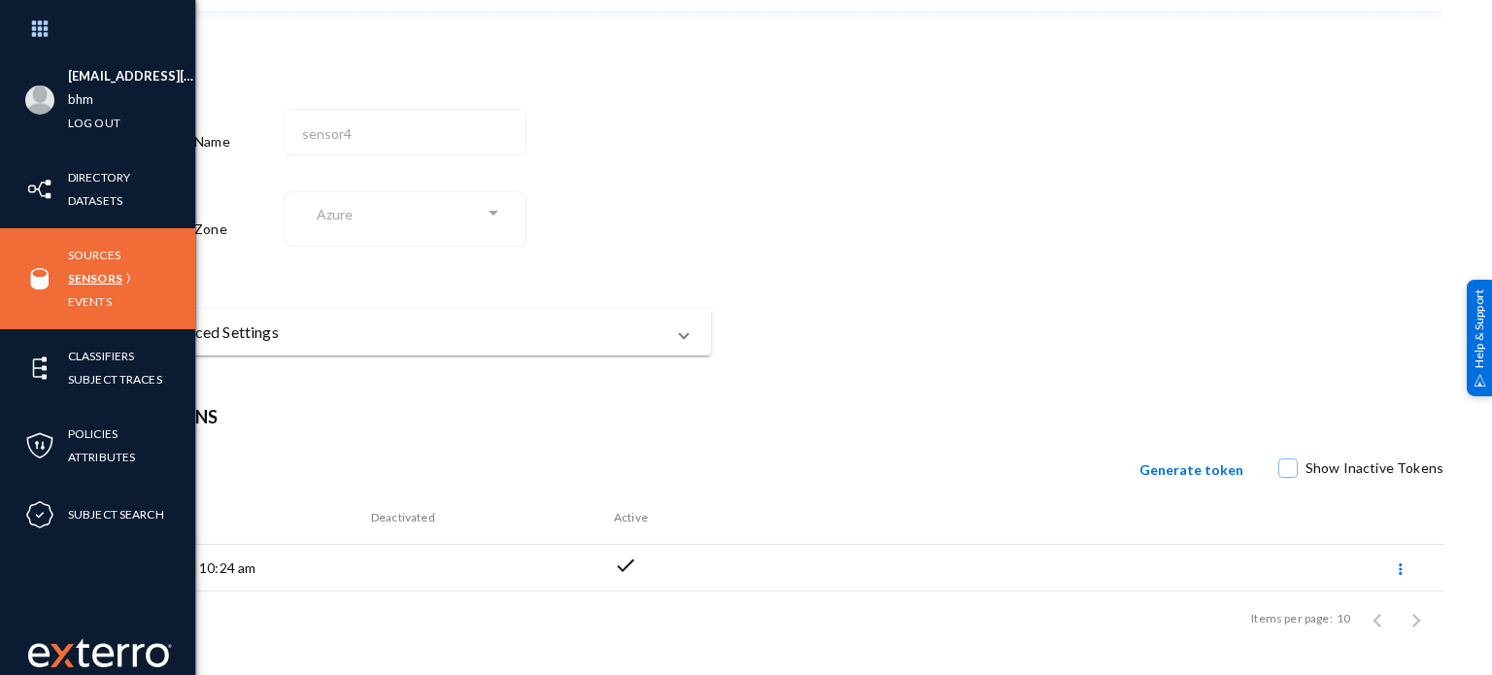
click at [99, 275] on link "Sensors" at bounding box center [95, 278] width 54 height 22
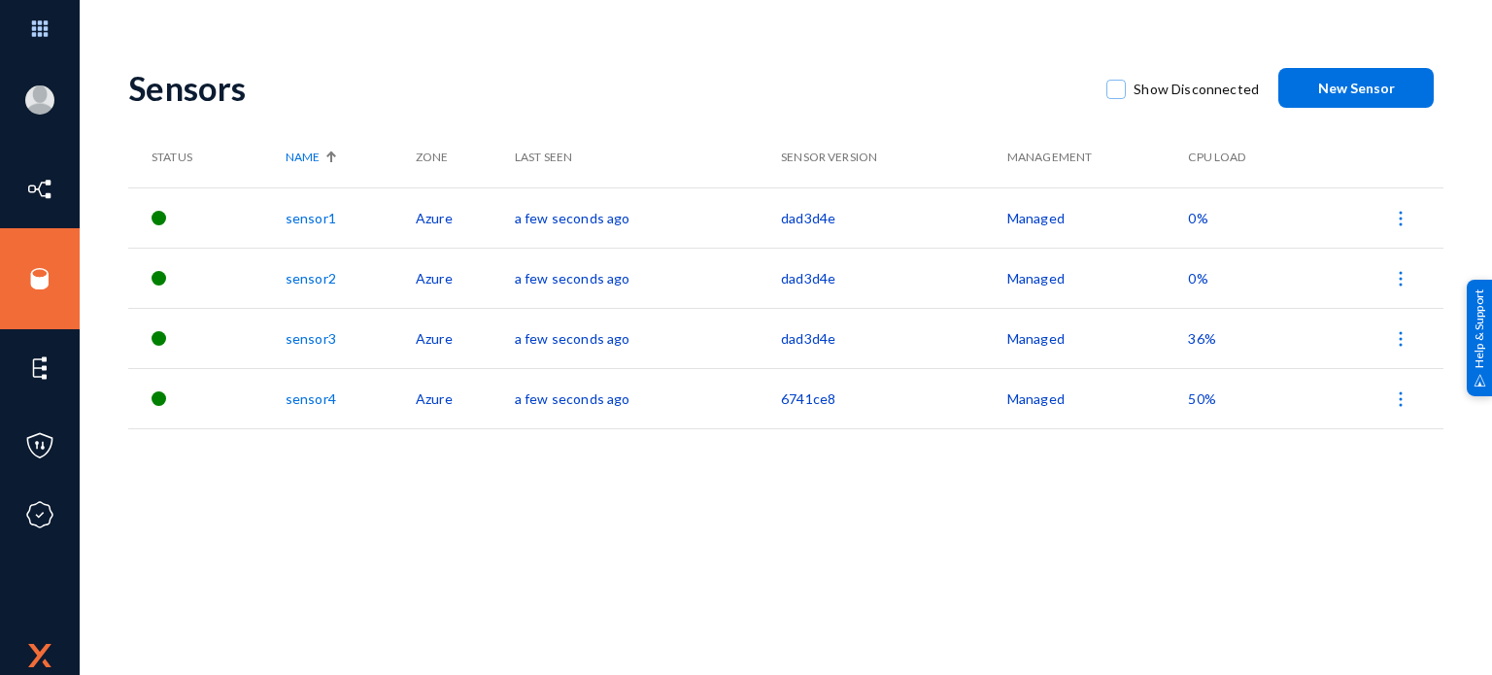
click at [298, 279] on link "sensor2" at bounding box center [311, 278] width 51 height 17
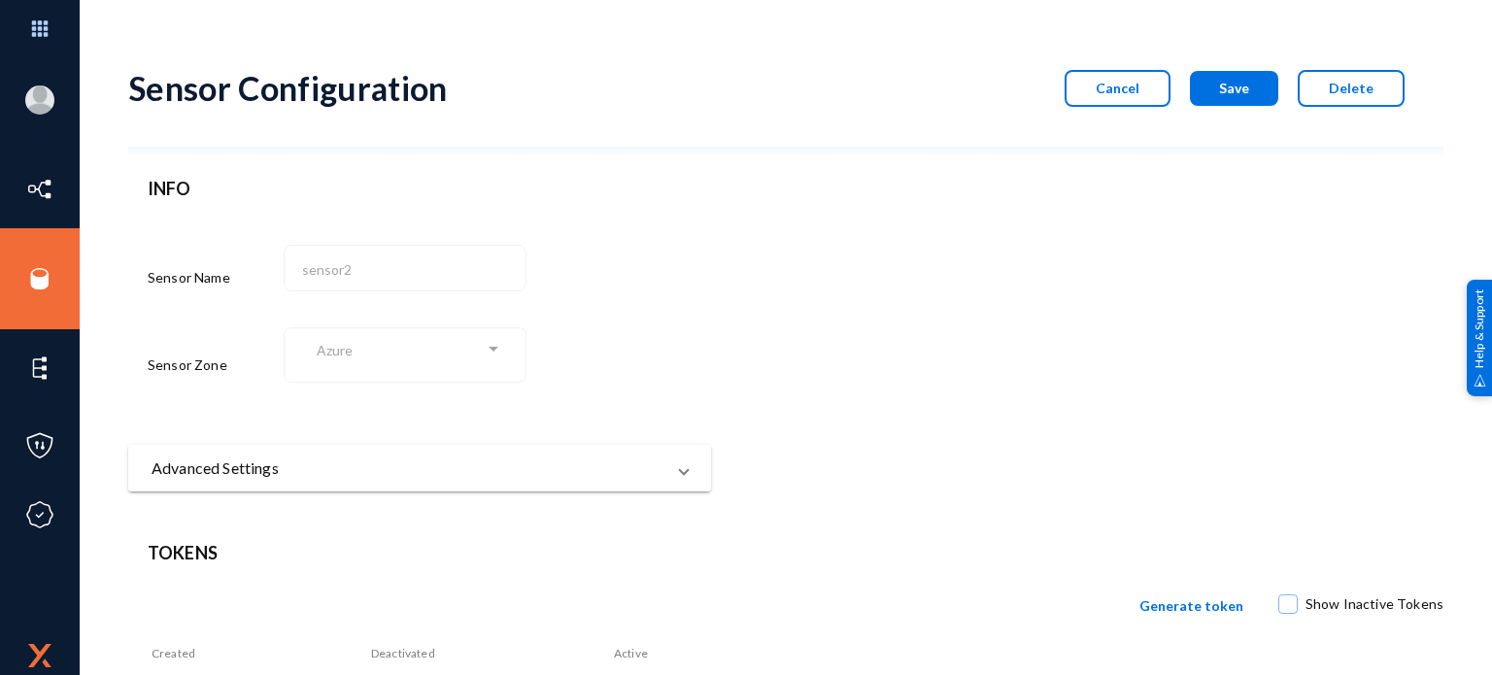
click at [326, 488] on mat-expansion-panel-header "Advanced Settings" at bounding box center [419, 468] width 583 height 47
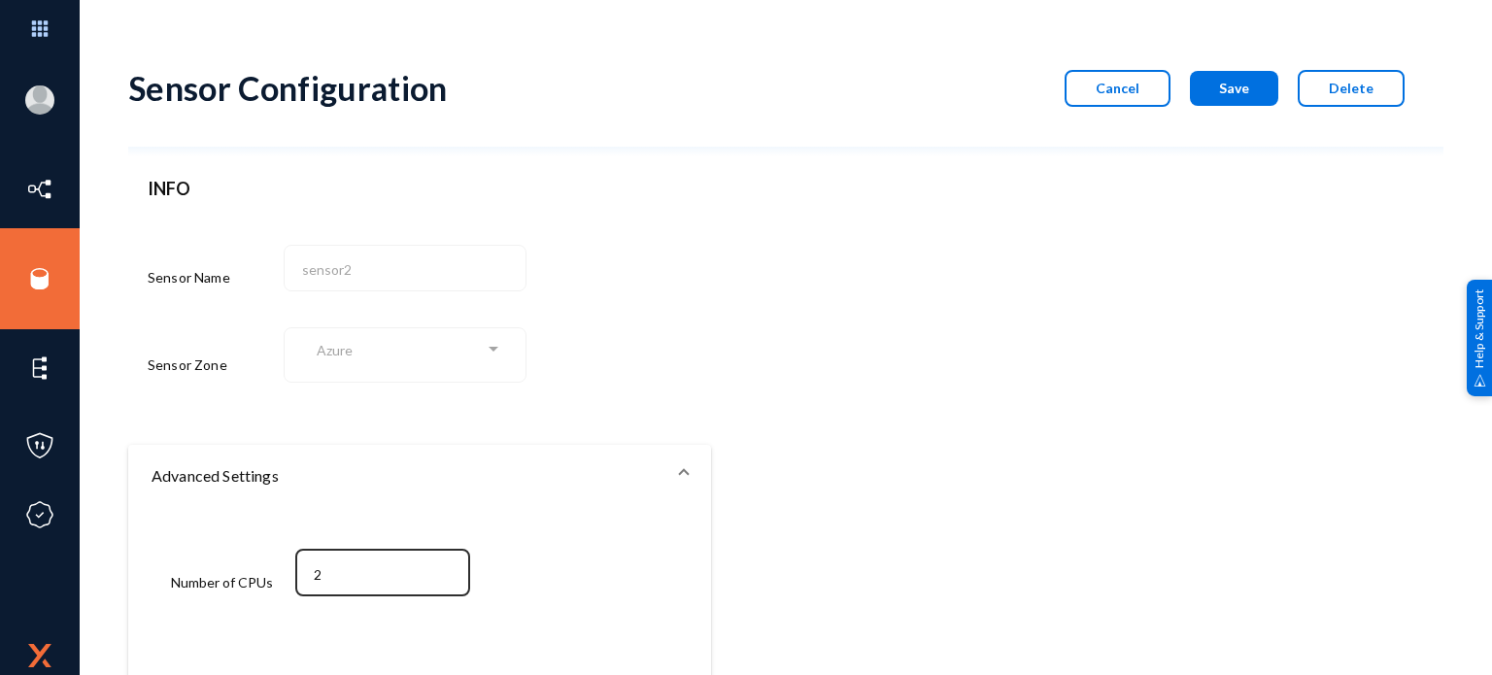
click at [395, 564] on div "2" at bounding box center [383, 571] width 154 height 51
type input "4"
click at [1241, 99] on button "Save" at bounding box center [1234, 88] width 88 height 35
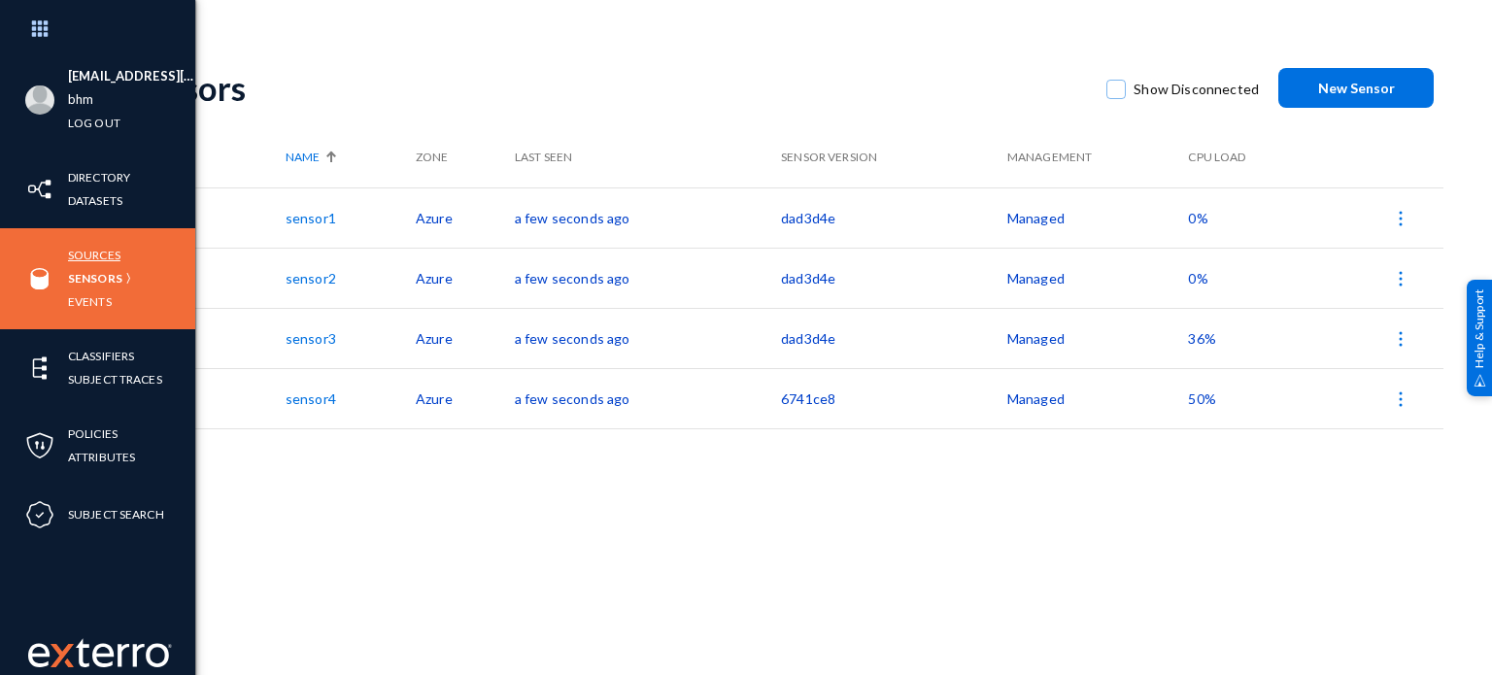
click at [106, 254] on link "Sources" at bounding box center [94, 255] width 52 height 22
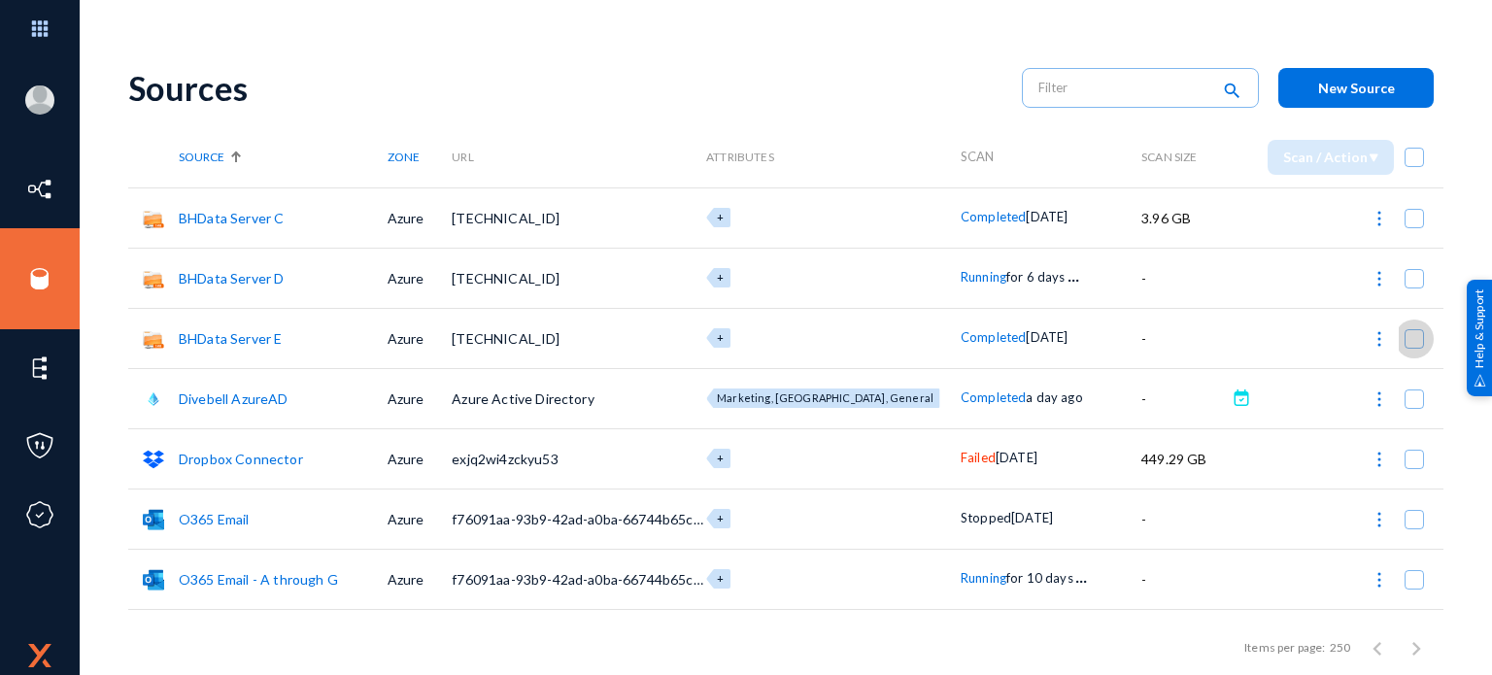
click at [1405, 337] on span at bounding box center [1414, 338] width 19 height 19
click at [1413, 348] on input "checkbox" at bounding box center [1414, 349] width 2 height 2
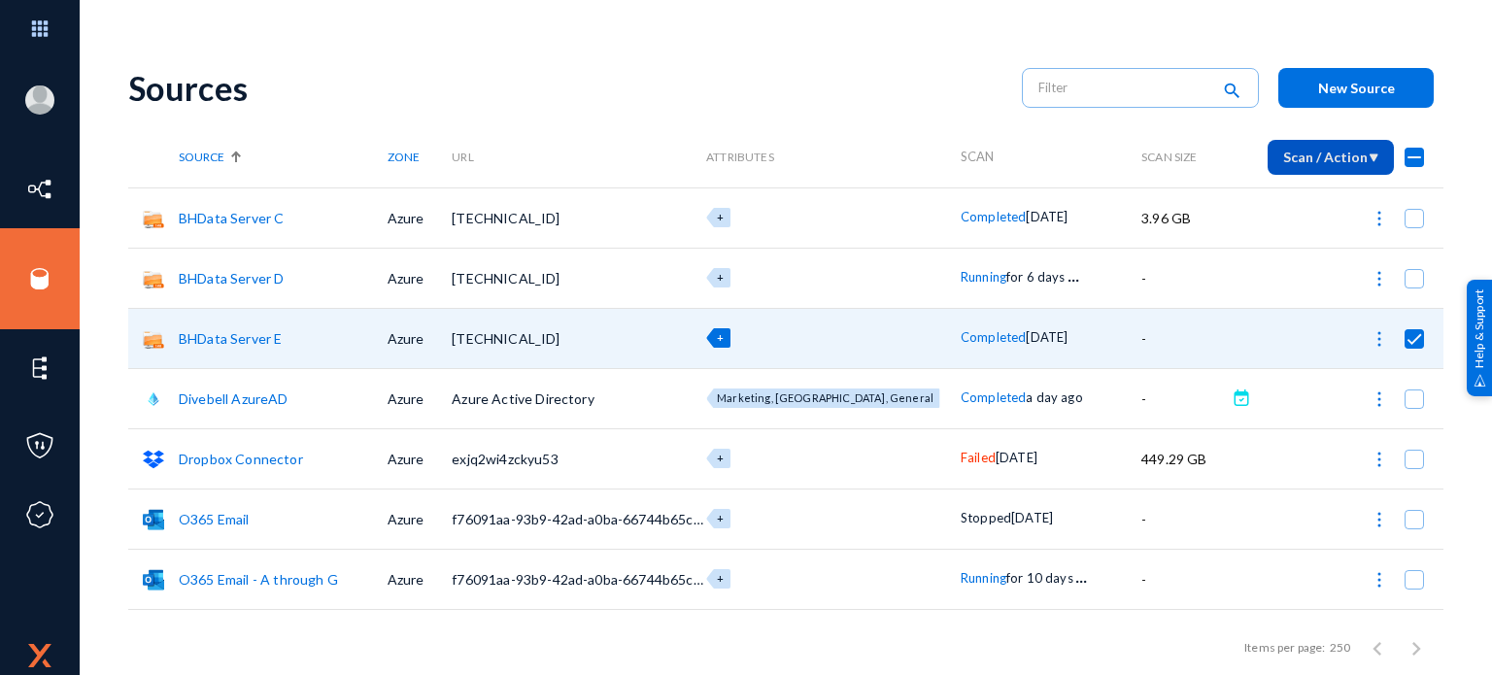
click at [1333, 165] on span "Scan / Action" at bounding box center [1330, 157] width 95 height 17
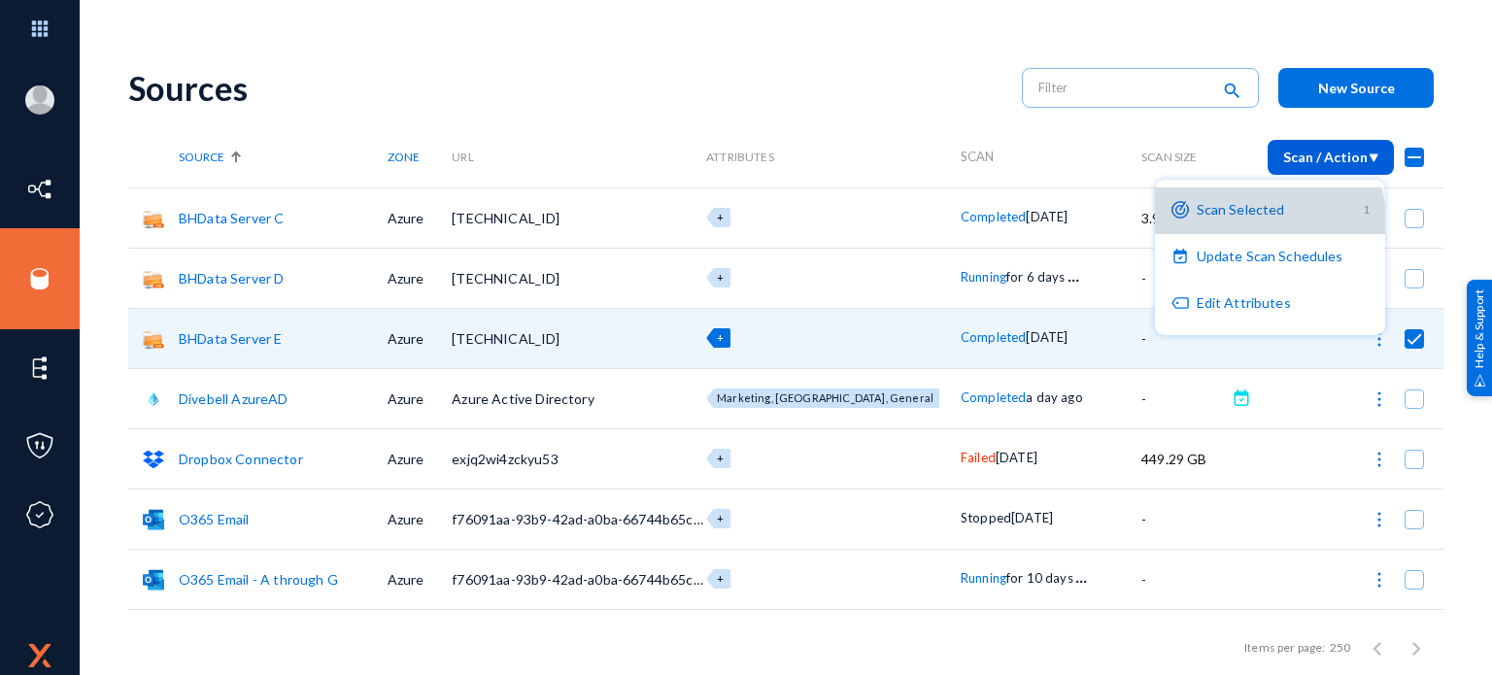
click at [1271, 220] on button "Scan Selected 1" at bounding box center [1270, 210] width 230 height 47
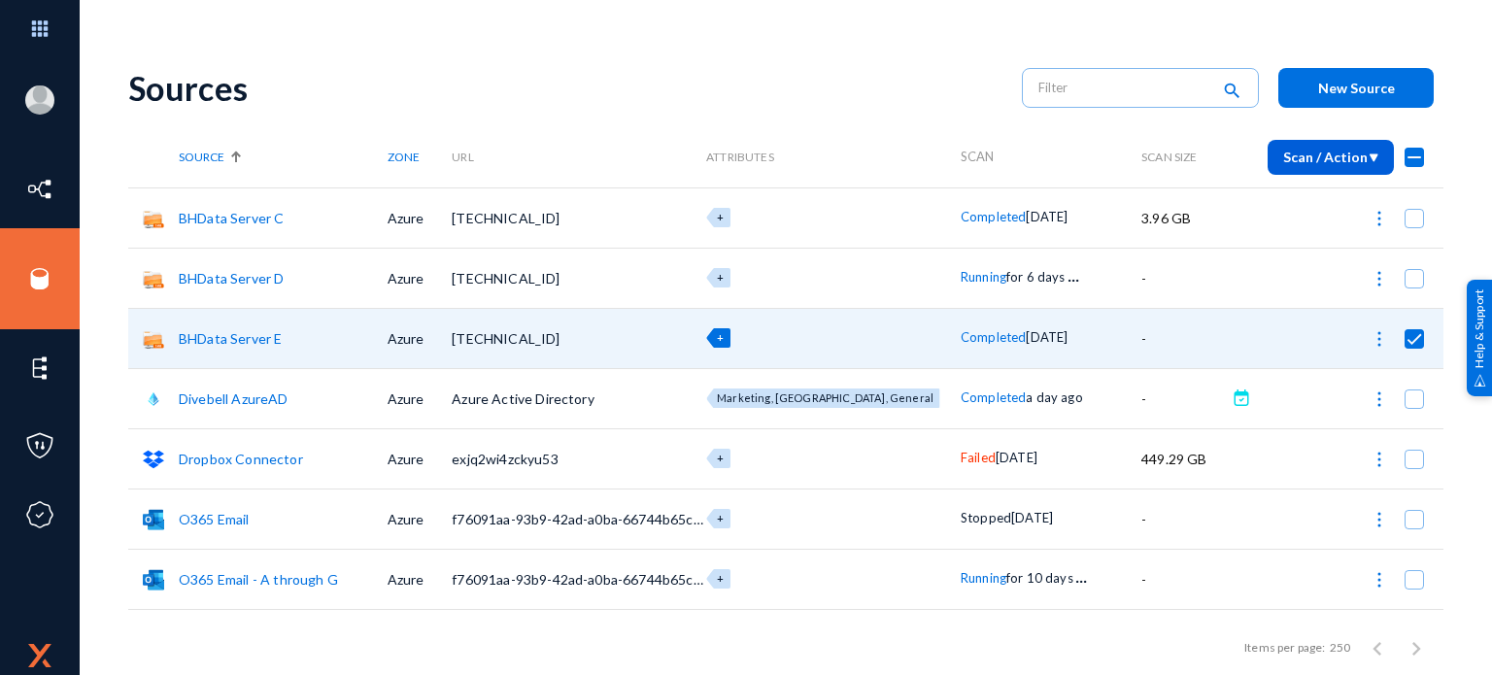
click at [1373, 332] on img at bounding box center [1379, 338] width 19 height 19
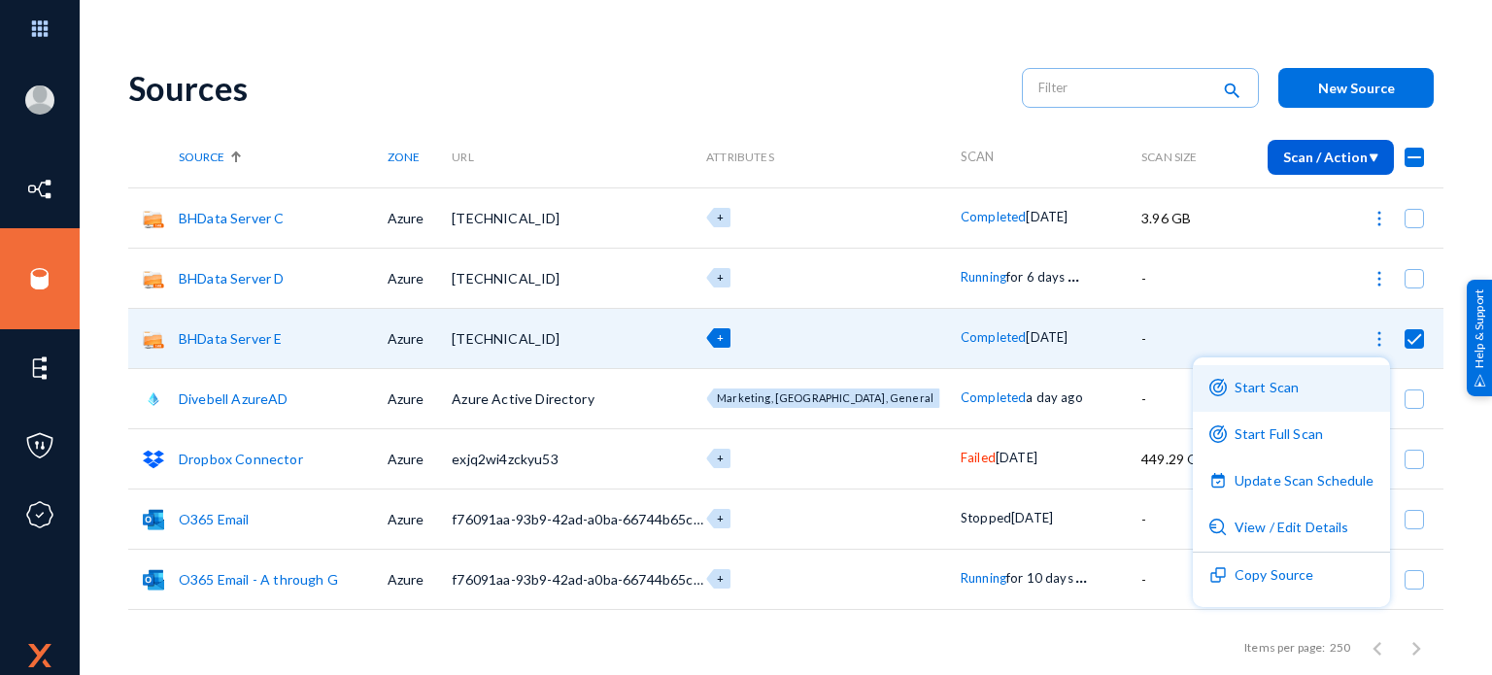
click at [1313, 390] on button "Start Scan" at bounding box center [1291, 388] width 197 height 47
checkbox input "false"
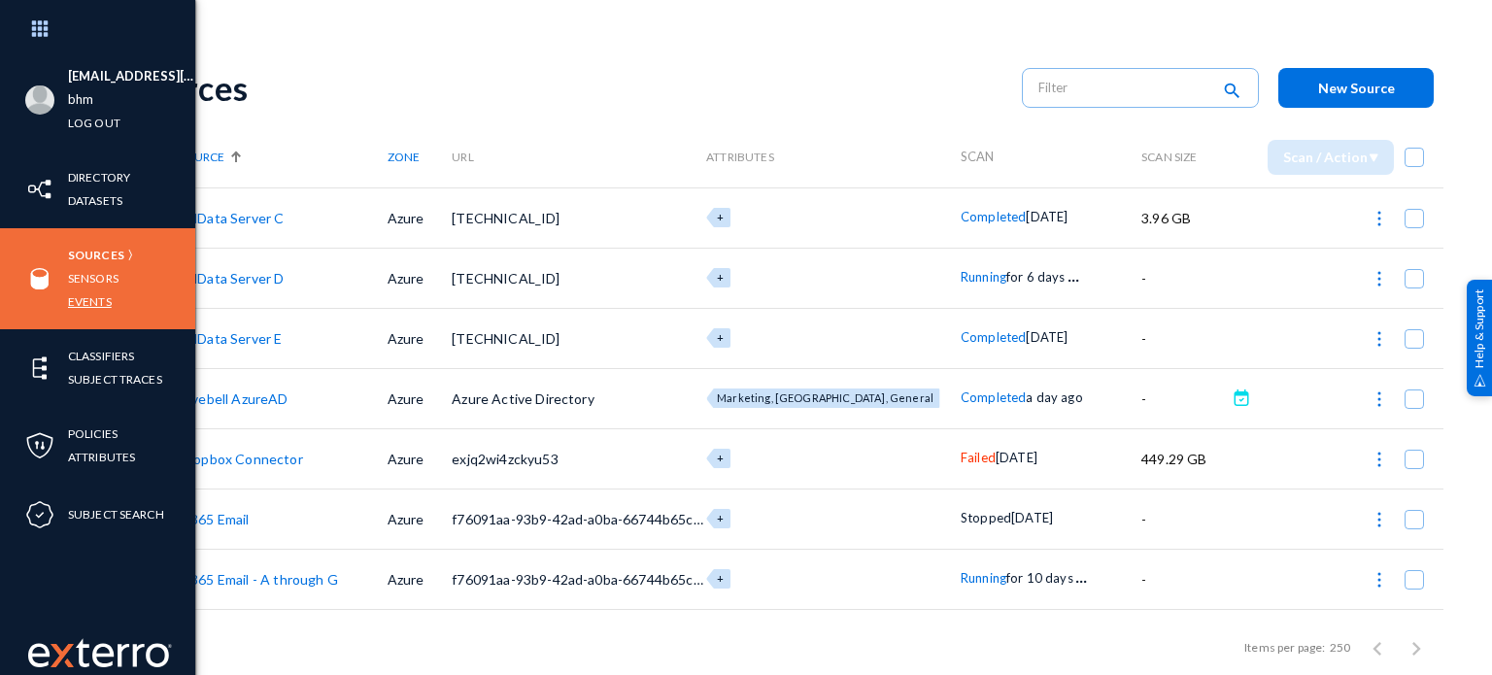
click at [88, 306] on link "Events" at bounding box center [90, 301] width 44 height 22
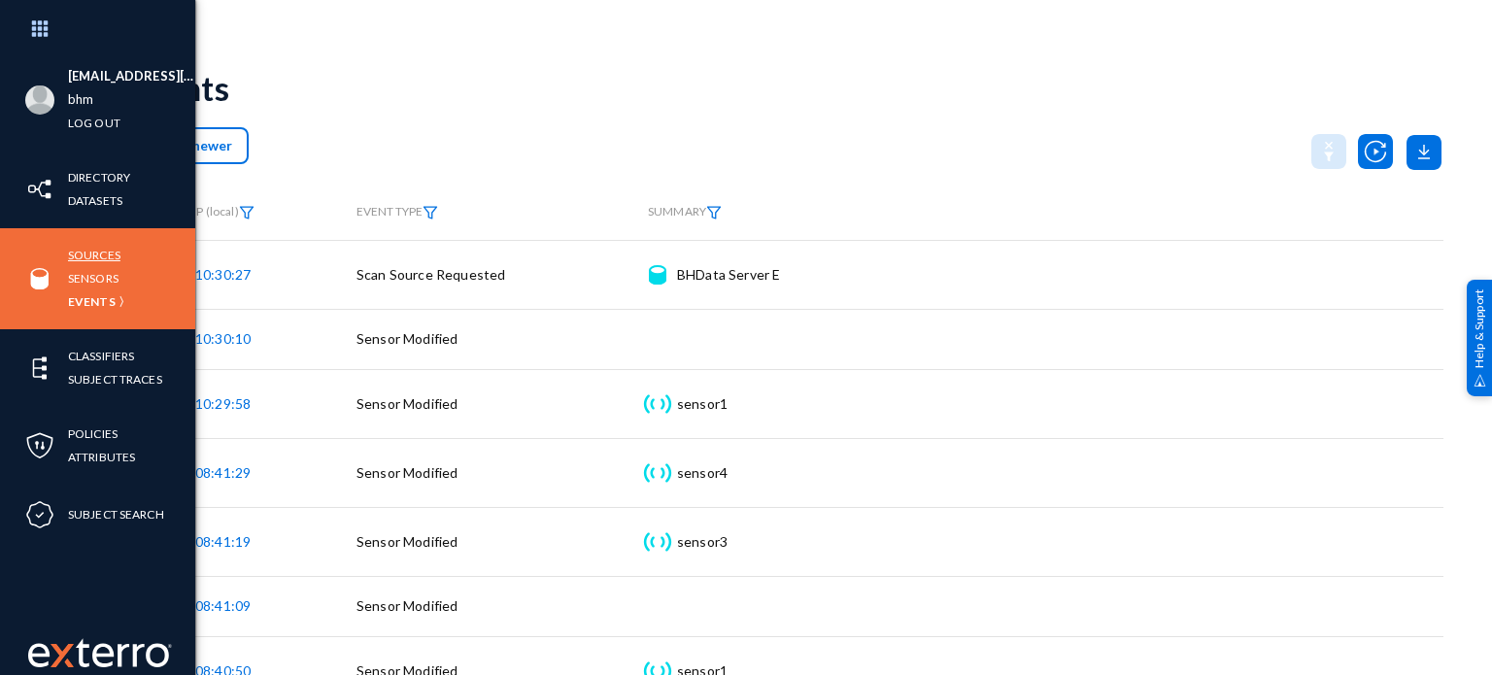
click at [108, 257] on link "Sources" at bounding box center [94, 255] width 52 height 22
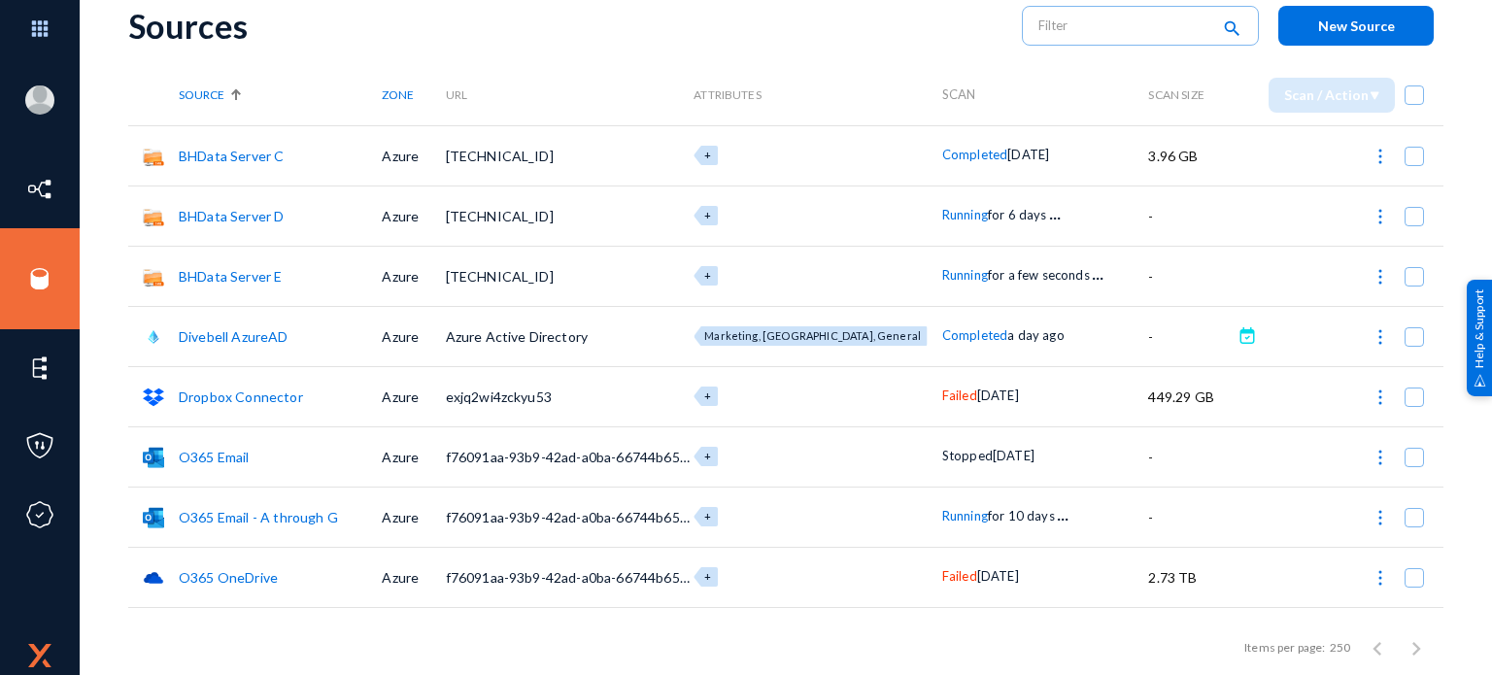
scroll to position [61, 0]
